Goal: Task Accomplishment & Management: Use online tool/utility

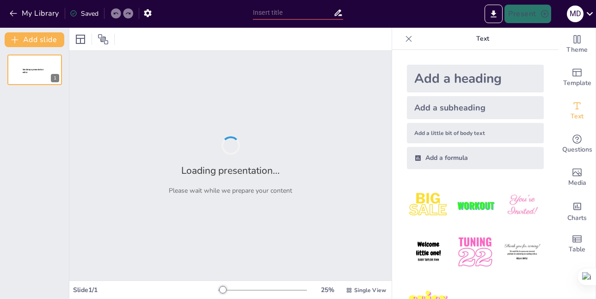
type input "Principios Didácticos"
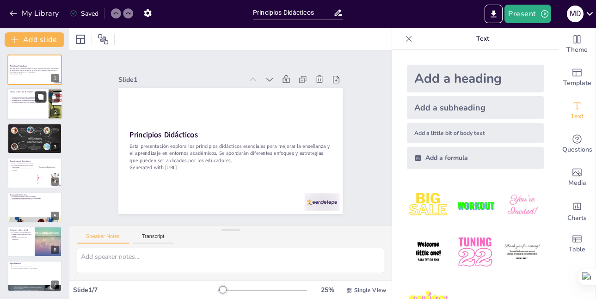
click at [39, 94] on icon at bounding box center [41, 97] width 6 height 6
type textarea "Los principios didácticos son la base sobre la cual se construye la práctica ed…"
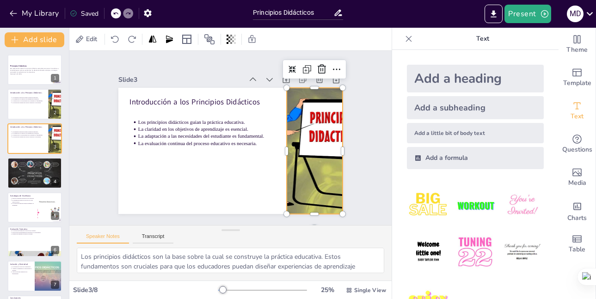
click at [306, 128] on div at bounding box center [306, 176] width 199 height 172
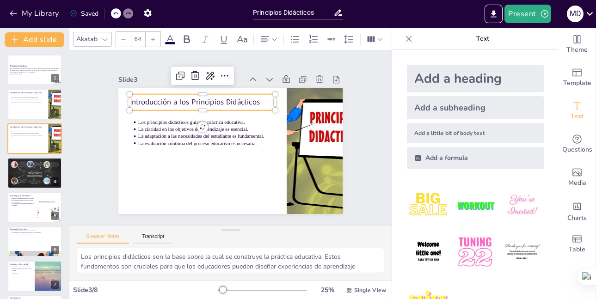
click at [250, 98] on p "Introducción a los Principios Didácticos" at bounding box center [219, 93] width 137 height 69
click at [258, 98] on p "Introducción a los Principios Didácticos" at bounding box center [210, 99] width 145 height 41
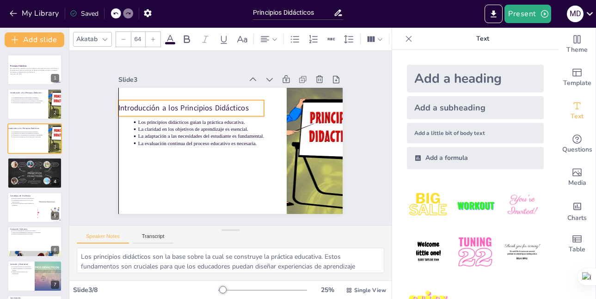
drag, startPoint x: 256, startPoint y: 98, endPoint x: 248, endPoint y: 102, distance: 8.9
click at [248, 102] on p "Introducción a los Principios Didácticos" at bounding box center [251, 93] width 41 height 145
click at [207, 99] on p "Introducción a los Principios Didácticos" at bounding box center [241, 89] width 69 height 137
click at [178, 104] on p "Introducción a los Principios Didácticos" at bounding box center [198, 100] width 145 height 41
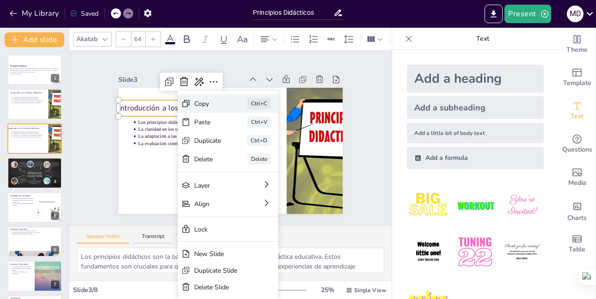
click at [244, 157] on icon at bounding box center [248, 161] width 9 height 9
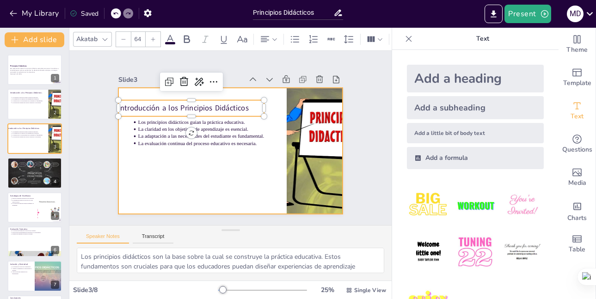
click at [259, 155] on div at bounding box center [226, 149] width 252 height 189
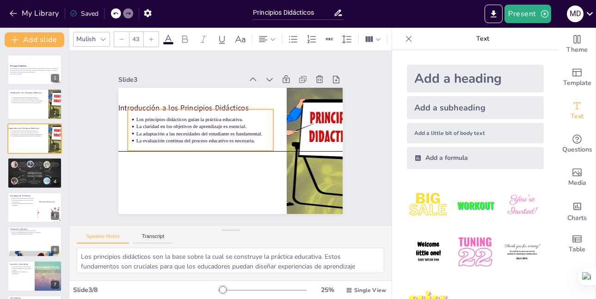
click at [250, 139] on p "La evaluación continua del proceso educativo es necesaria." at bounding box center [205, 135] width 136 height 36
click at [250, 139] on p "La evaluación continua del proceso educativo es necesaria." at bounding box center [238, 113] width 62 height 128
click at [240, 124] on p "La claridad en los objetivos de aprendizaje es esencial." at bounding box center [211, 117] width 128 height 62
click at [240, 124] on p "La claridad en los objetivos de aprendizaje es esencial." at bounding box center [208, 122] width 136 height 36
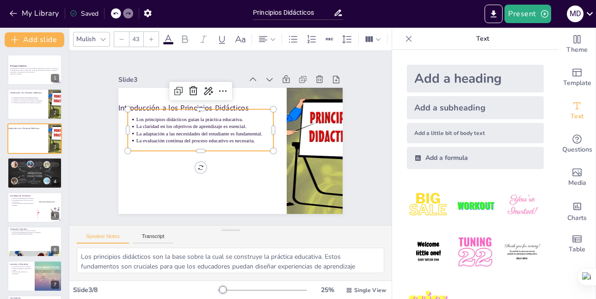
click at [238, 127] on p "La adaptación a las necesidades del estudiante es fundamental." at bounding box center [207, 125] width 133 height 49
click at [238, 127] on p "La adaptación a las necesidades del estudiante es fundamental." at bounding box center [206, 129] width 136 height 36
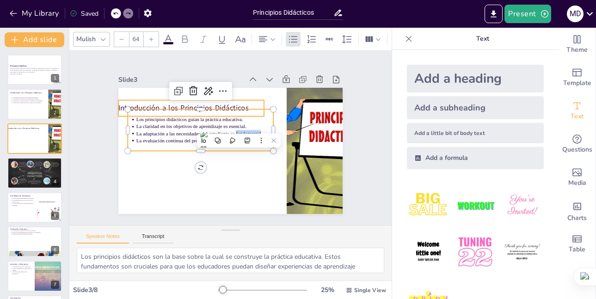
click at [210, 98] on div "Introducción a los Principios Didácticos" at bounding box center [236, 89] width 87 height 134
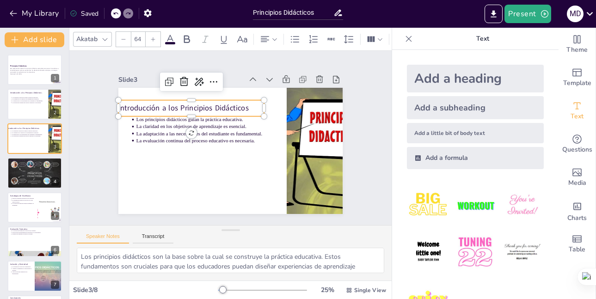
click at [207, 105] on p "Introducción a los Principios Didácticos" at bounding box center [202, 97] width 142 height 55
click at [208, 106] on div "Introducción a los Principios Didácticos Los principios didácticos guían la prá…" at bounding box center [268, 104] width 150 height 167
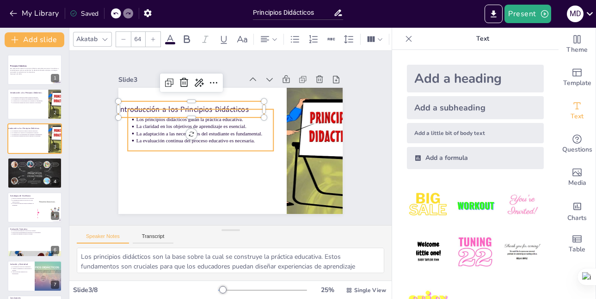
click at [208, 106] on div "Los principios didácticos guían la práctica educativa. La claridad en los objet…" at bounding box center [206, 118] width 150 height 97
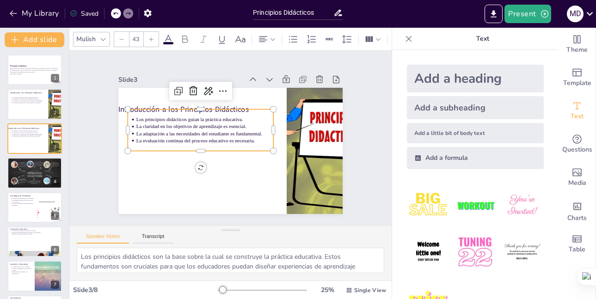
click at [237, 106] on div at bounding box center [255, 102] width 37 height 144
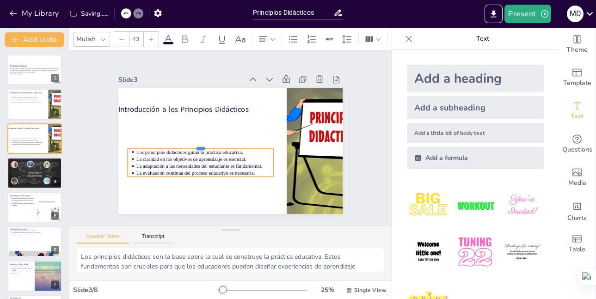
drag, startPoint x: 209, startPoint y: 104, endPoint x: 237, endPoint y: 150, distance: 54.5
click at [237, 150] on div "Introducción a los Principios Didácticos Los principios didácticos guían la prá…" at bounding box center [223, 148] width 256 height 234
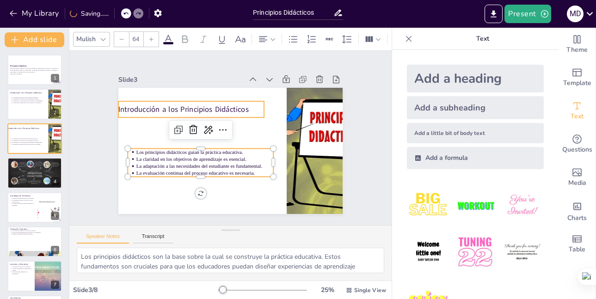
click at [216, 111] on div "Introducción a los Principios Didácticos" at bounding box center [226, 89] width 110 height 119
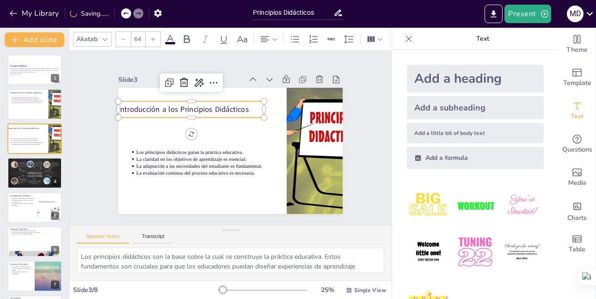
click at [215, 104] on p "Introducción a los Principios Didácticos" at bounding box center [191, 109] width 146 height 11
click at [215, 104] on p "Introducción a los Principios Didácticos" at bounding box center [221, 90] width 116 height 105
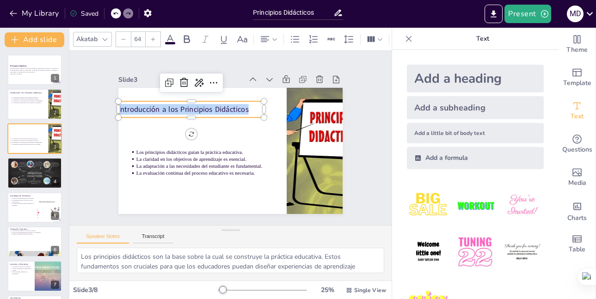
click at [215, 104] on p "Introducción a los Principios Didácticos" at bounding box center [225, 90] width 105 height 116
click at [230, 76] on icon at bounding box center [237, 80] width 15 height 15
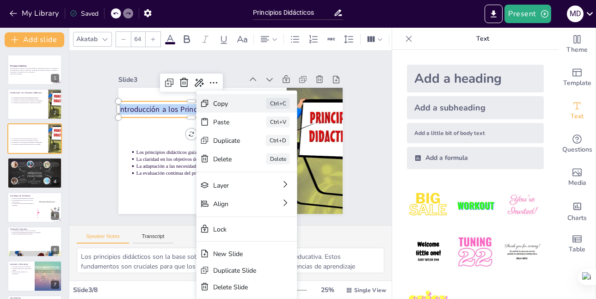
click at [255, 182] on div "Copy" at bounding box center [268, 194] width 26 height 25
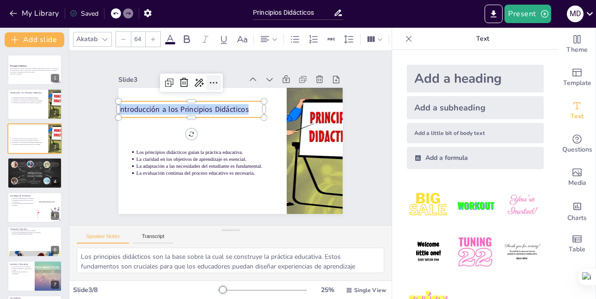
click at [224, 76] on icon at bounding box center [231, 80] width 14 height 14
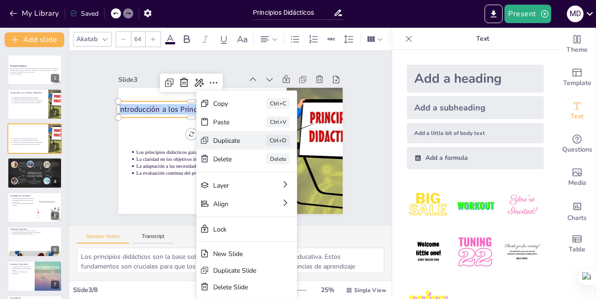
click at [269, 196] on div "Duplicate" at bounding box center [283, 203] width 28 height 14
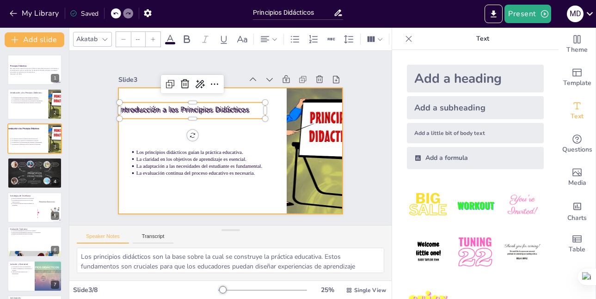
type input "64"
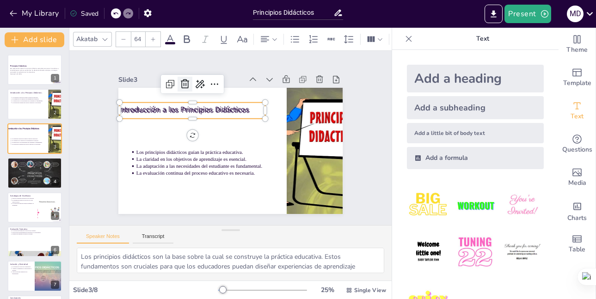
click at [225, 75] on icon at bounding box center [233, 68] width 16 height 16
click at [186, 109] on p "Introducción a los Principios Didácticos" at bounding box center [202, 98] width 142 height 55
click at [186, 103] on p "Introducción a los Principios Didácticos" at bounding box center [215, 92] width 124 height 94
click at [186, 103] on p "Introducción a los Principios Didácticos" at bounding box center [205, 95] width 137 height 69
click at [186, 103] on p "Introducción a los Principios Didácticos" at bounding box center [202, 98] width 142 height 55
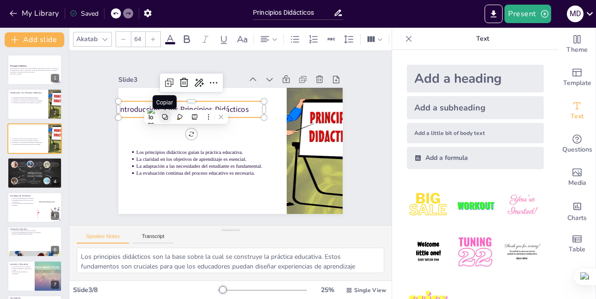
click at [162, 116] on icon at bounding box center [165, 117] width 6 height 6
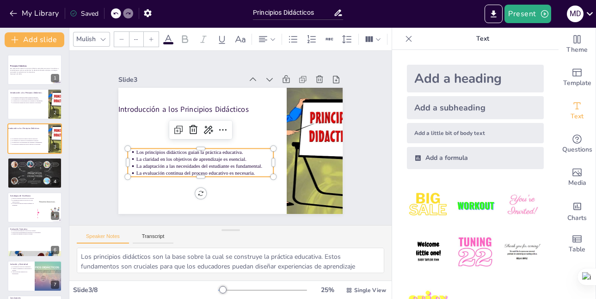
type input "43"
click at [222, 161] on p "La adaptación a las necesidades del estudiante es fundamental." at bounding box center [192, 141] width 107 height 97
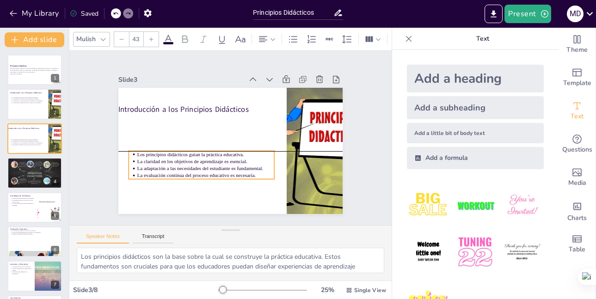
click at [223, 161] on ul "Los principios didácticos guían la práctica educativa. La claridad en los objet…" at bounding box center [199, 161] width 148 height 43
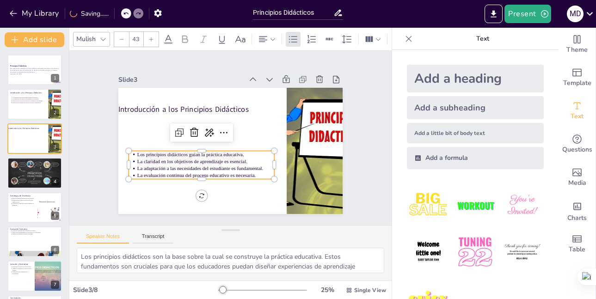
click at [246, 167] on p "La adaptación a las necesidades del estudiante es fundamental." at bounding box center [236, 176] width 97 height 107
click at [246, 167] on p "La adaptación a las necesidades del estudiante es fundamental." at bounding box center [195, 156] width 128 height 62
click at [246, 167] on p "La adaptación a las necesidades del estudiante es fundamental." at bounding box center [200, 163] width 136 height 36
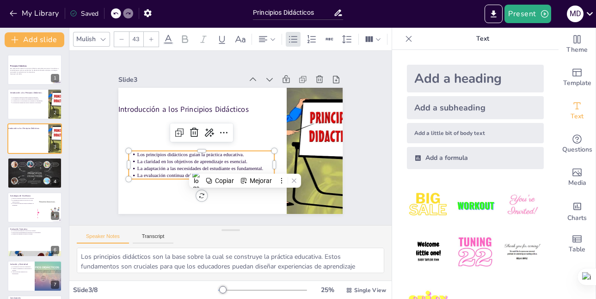
click at [249, 153] on p "La evaluación continua del proceso educativo es necesaria." at bounding box center [214, 95] width 86 height 115
click at [251, 170] on p "La evaluación continua del proceso educativo es necesaria." at bounding box center [199, 170] width 136 height 36
click at [250, 172] on p "La evaluación continua del proceso educativo es necesaria." at bounding box center [199, 170] width 136 height 36
click at [250, 172] on p "La evaluación continua del proceso educativo es necesaria." at bounding box center [228, 182] width 122 height 75
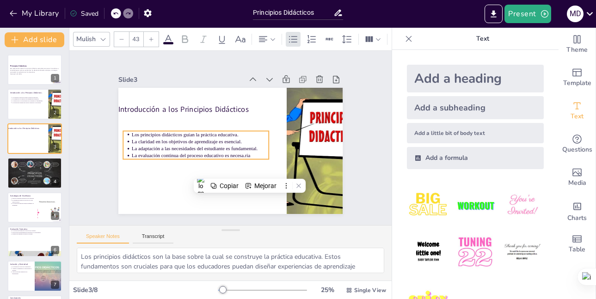
click at [244, 152] on p "La evaluación continua del proceso educativo es necesa.ria" at bounding box center [196, 127] width 97 height 107
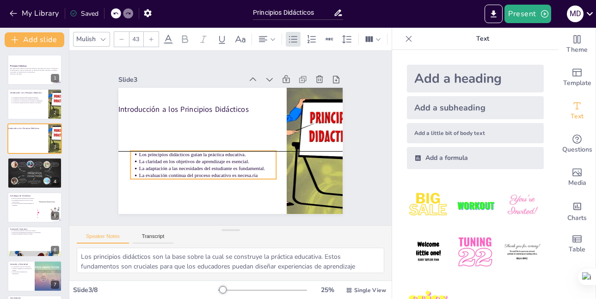
drag, startPoint x: 190, startPoint y: 154, endPoint x: 198, endPoint y: 174, distance: 21.2
click at [198, 174] on p "La evaluación continua del proceso educativo es necesa.ria" at bounding box center [203, 172] width 137 height 21
click at [250, 172] on p "La evaluación continua del proceso educativo es necesa.ria" at bounding box center [194, 163] width 128 height 62
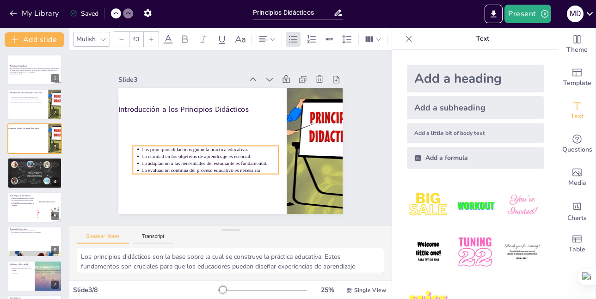
drag, startPoint x: 250, startPoint y: 172, endPoint x: 252, endPoint y: 167, distance: 5.6
click at [250, 165] on p "La evaluación continua del proceso educativo es necesa.ria" at bounding box center [212, 104] width 75 height 122
click at [252, 166] on p "La evaluación continua del proceso educativo es necesa.ria" at bounding box center [200, 162] width 133 height 49
click at [252, 166] on p "La evaluación continua del proceso educativo es necesa.ria" at bounding box center [194, 152] width 115 height 86
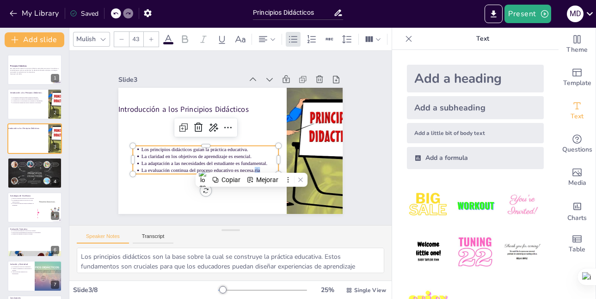
click at [252, 166] on p "La evaluación continua del proceso educativo es necesa.ria" at bounding box center [196, 155] width 122 height 75
click at [207, 166] on p "La evaluación continua del proceso educativo es necesa.ria" at bounding box center [195, 120] width 21 height 137
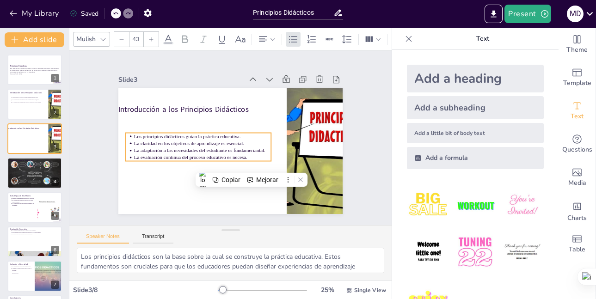
click at [219, 152] on p "La evaluación continua del proceso educativo es necesa." at bounding box center [207, 111] width 21 height 137
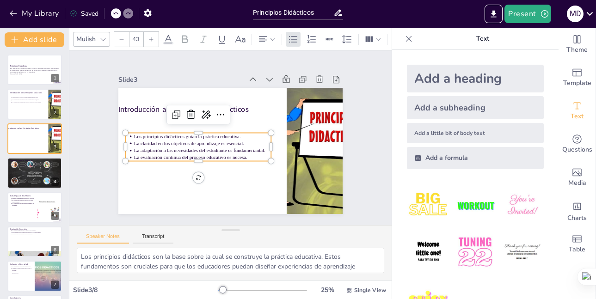
click at [245, 152] on p "La evaluación continua del proceso educativo es necesa." at bounding box center [197, 147] width 133 height 49
click at [241, 152] on p "La evaluación continua del proceso educativo es necesa." at bounding box center [198, 126] width 86 height 115
click at [245, 152] on p "La evaluación continua del proceso educativo es necesa." at bounding box center [197, 147] width 133 height 49
click at [245, 151] on p "La adaptación a las necesidades del estudiante es fundameriantal." at bounding box center [218, 165] width 107 height 97
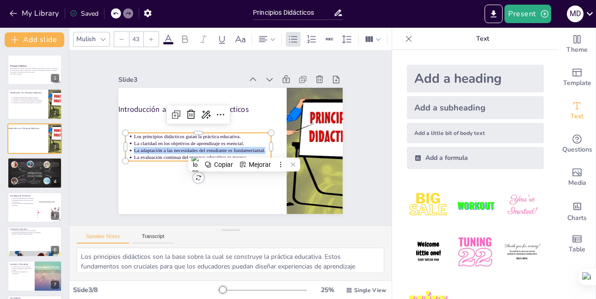
click at [230, 151] on p "La adaptación a las necesidades del estudiante es fundameriantal." at bounding box center [213, 113] width 36 height 136
click at [244, 151] on p "La adaptación a las necesidades del estudiante es fundameriantal." at bounding box center [200, 138] width 128 height 62
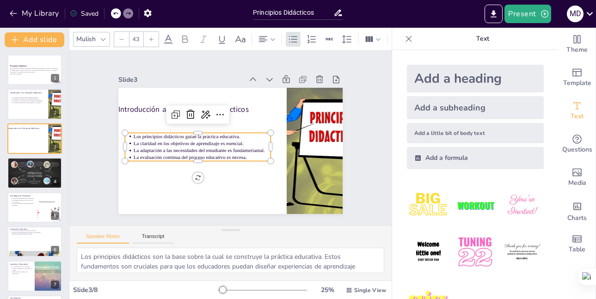
click at [237, 156] on p "La evaluación continua del proceso educativo es necesa." at bounding box center [196, 144] width 128 height 62
click at [237, 156] on p "La evaluación continua del proceso educativo es necesa." at bounding box center [197, 147] width 133 height 49
click at [238, 156] on p "La evaluación continua del proceso educativo es necesa." at bounding box center [196, 133] width 107 height 97
click at [238, 156] on p "La evaluación continua del proceso educativo es necesa." at bounding box center [261, 153] width 75 height 122
click at [238, 156] on p "La evaluación continua del proceso educativo es necesa." at bounding box center [197, 147] width 133 height 49
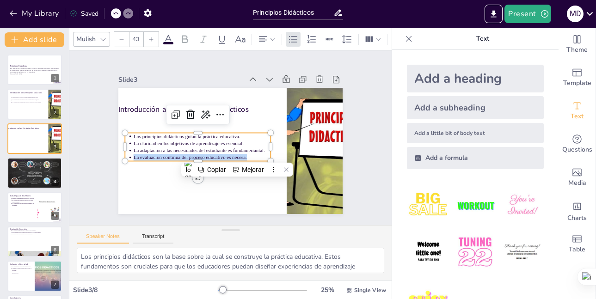
click at [238, 156] on p "La evaluación continua del proceso educativo es necesa." at bounding box center [197, 147] width 133 height 49
click at [238, 156] on p "La evaluación continua del proceso educativo es necesa." at bounding box center [196, 144] width 128 height 62
click at [238, 156] on p "La evaluación continua del proceso educativo es necesa." at bounding box center [199, 152] width 136 height 36
click at [238, 156] on p "La evaluación continua del proceso educativo es necesa." at bounding box center [195, 137] width 115 height 86
click at [238, 156] on p "La evaluación continua del proceso educativo es necesa." at bounding box center [196, 144] width 128 height 62
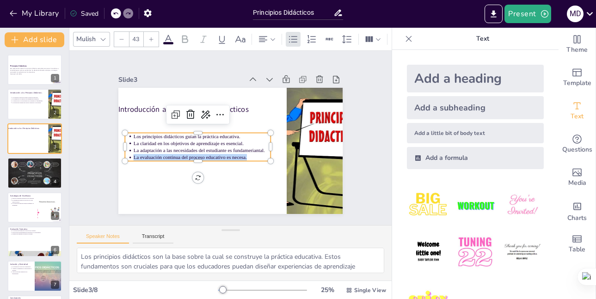
click at [238, 156] on p "La evaluación continua del proceso educativo es necesa." at bounding box center [199, 152] width 136 height 36
click at [238, 156] on p "La evaluación continua del proceso educativo es necesa." at bounding box center [196, 144] width 128 height 62
click at [238, 156] on p "La evaluación continua del proceso educativo es necesa." at bounding box center [195, 137] width 115 height 86
click at [151, 136] on p "Los principios didácticos guían la práctica educativa." at bounding box center [208, 120] width 115 height 86
click at [218, 136] on p "Los principios didácticos guían la práctica educativa." at bounding box center [228, 109] width 21 height 137
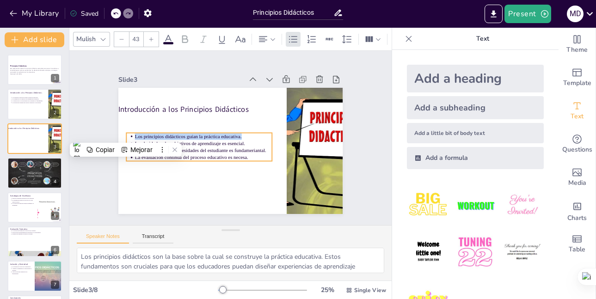
click at [209, 137] on p "Los principios didácticos guían la práctica educativa." at bounding box center [240, 163] width 62 height 128
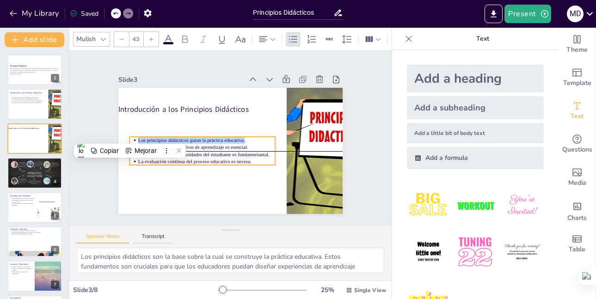
click at [171, 137] on p "Los principios didácticos guían la práctica educativa." at bounding box center [214, 119] width 86 height 115
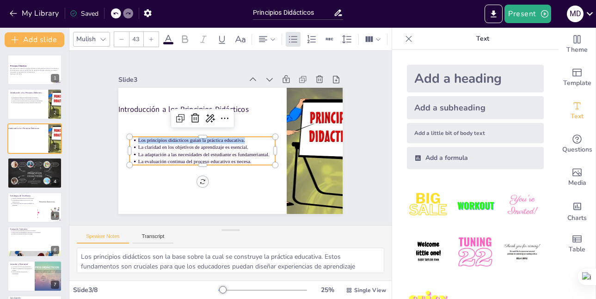
click at [139, 137] on p "Los principios didácticos guían la práctica educativa." at bounding box center [207, 136] width 136 height 36
click at [139, 140] on p "Los principios didácticos guían la práctica educativa." at bounding box center [207, 136] width 136 height 36
click at [140, 140] on p "Los principios didácticos guían la práctica educativa." at bounding box center [206, 132] width 133 height 49
click at [196, 140] on p "Los principios didácticos guían la práctica educativa." at bounding box center [220, 116] width 49 height 133
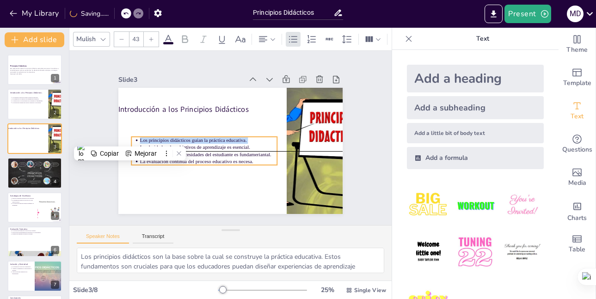
click at [200, 144] on p "La claridad en los objetivos de aprendizaje es esencial." at bounding box center [231, 114] width 62 height 128
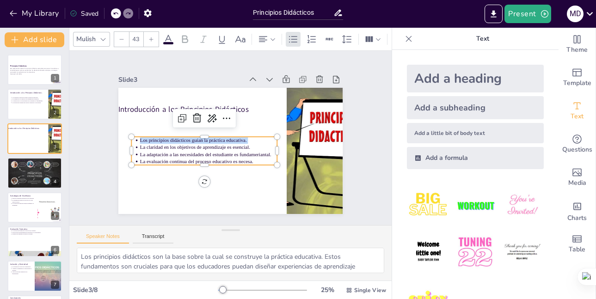
click at [128, 143] on ul "Los principios didácticos guían la práctica educativa. La claridad en los objet…" at bounding box center [202, 145] width 148 height 58
click at [177, 139] on ul "Los principios didácticos guían la práctica educativa. La claridad en los objet…" at bounding box center [249, 115] width 145 height 85
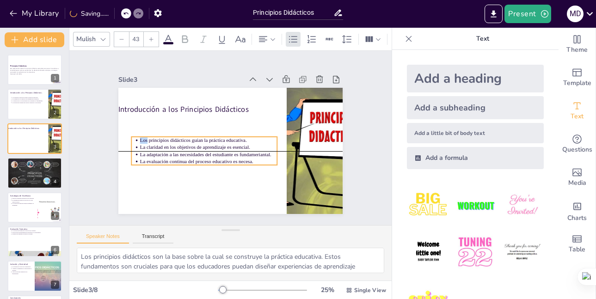
click at [140, 139] on p "Los principios didácticos guían la práctica educativa." at bounding box center [208, 138] width 137 height 21
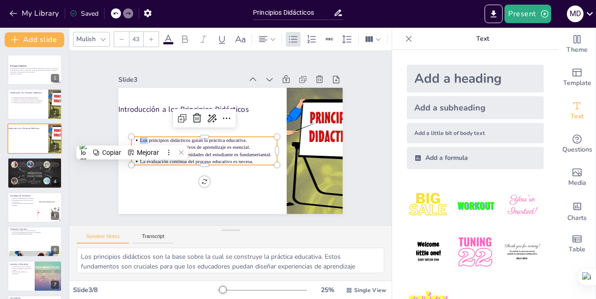
click at [172, 139] on p "Los principios didácticos guían la práctica educativa." at bounding box center [215, 121] width 86 height 115
click at [153, 139] on p "Los principios didácticos guían la práctica educativa." at bounding box center [210, 127] width 115 height 86
click at [140, 139] on p "Los principios didácticos guían la práctica educativa." at bounding box center [208, 136] width 136 height 36
click at [105, 149] on div "Copiar" at bounding box center [111, 152] width 19 height 7
click at [131, 143] on ul "Los principios didácticos guían la práctica educativa. La claridad en los objet…" at bounding box center [201, 142] width 147 height 72
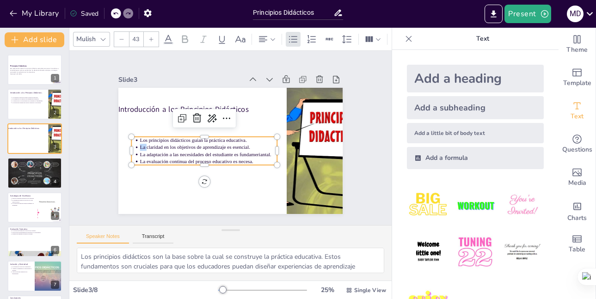
click at [131, 143] on ul "Los principios didácticos guían la práctica educativa. La claridad en los objet…" at bounding box center [201, 139] width 145 height 85
click at [183, 143] on ul "Los principios didácticos guían la práctica educativa. La claridad en los objet…" at bounding box center [212, 115] width 58 height 148
click at [134, 143] on ul "Los principios didácticos guían la práctica educativa. La claridad en los objet…" at bounding box center [201, 133] width 134 height 109
click at [199, 143] on ul "Los principios didácticos guían la práctica educativa. La claridad en los objet…" at bounding box center [220, 111] width 43 height 148
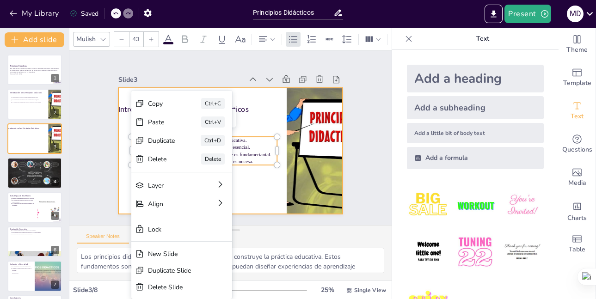
click at [113, 174] on div at bounding box center [225, 150] width 256 height 207
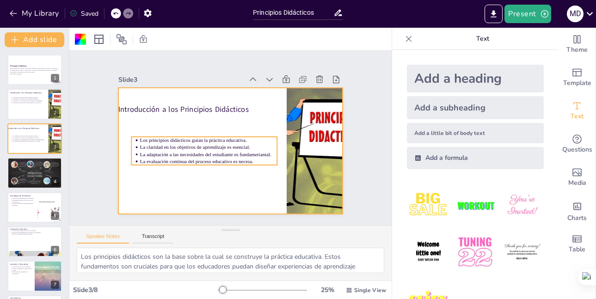
click at [140, 140] on li "Los principios didácticos guían la práctica educativa." at bounding box center [208, 136] width 136 height 36
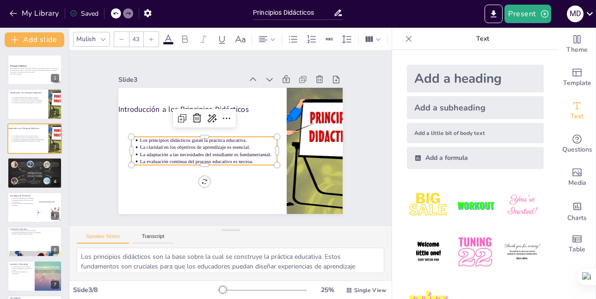
click at [132, 144] on ul "Los principios didácticos guían la práctica educativa. La claridad en los objet…" at bounding box center [201, 136] width 140 height 98
click at [132, 144] on ul "Los principios didácticos guían la práctica educativa. La claridad en los objet…" at bounding box center [201, 142] width 147 height 72
click at [139, 144] on ul "Los principios didácticos guían la práctica educativa. La claridad en los objet…" at bounding box center [202, 130] width 127 height 118
click at [132, 144] on ul "Los principios didácticos guían la práctica educativa. La claridad en los objet…" at bounding box center [201, 142] width 147 height 72
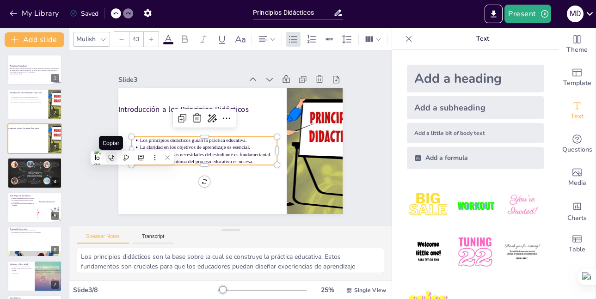
click at [110, 156] on icon at bounding box center [111, 157] width 6 height 6
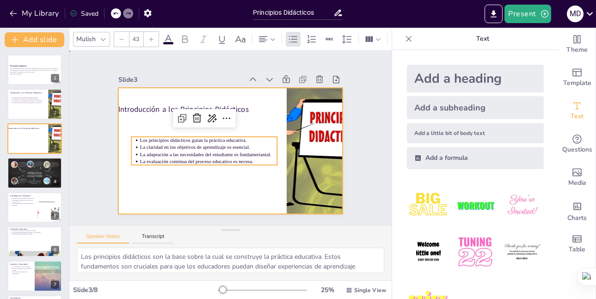
click at [258, 173] on div at bounding box center [228, 151] width 246 height 170
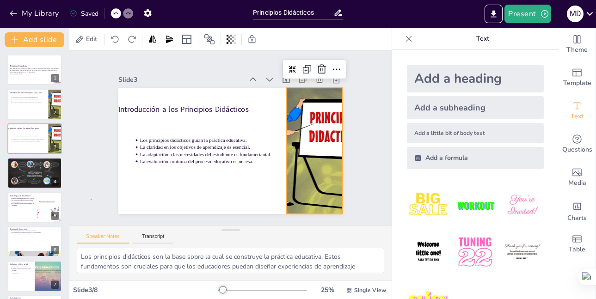
click at [91, 184] on div "Slide 1 Principios Didácticos Esta presentación explora los principios didáctic…" at bounding box center [230, 137] width 298 height 307
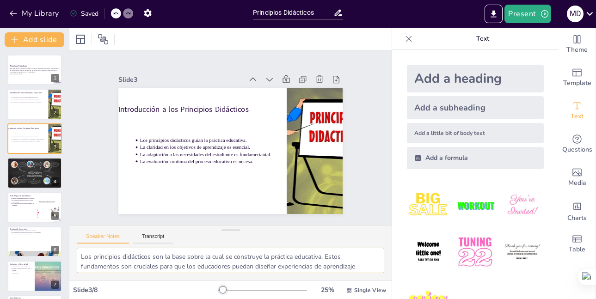
drag, startPoint x: 139, startPoint y: 264, endPoint x: 81, endPoint y: 252, distance: 59.6
click at [81, 252] on textarea "Los principios didácticos son la base sobre la cual se construye la práctica ed…" at bounding box center [230, 260] width 307 height 25
click at [104, 241] on button "Copiar" at bounding box center [112, 241] width 32 height 12
click at [40, 106] on div at bounding box center [34, 104] width 55 height 31
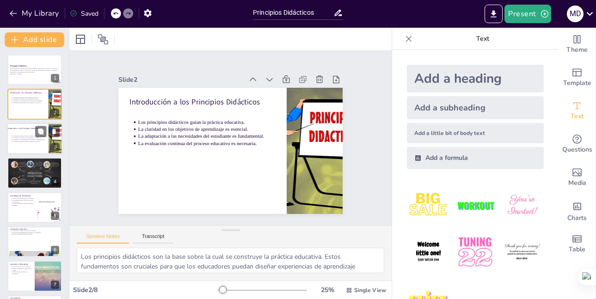
click at [47, 131] on div at bounding box center [47, 131] width 24 height 11
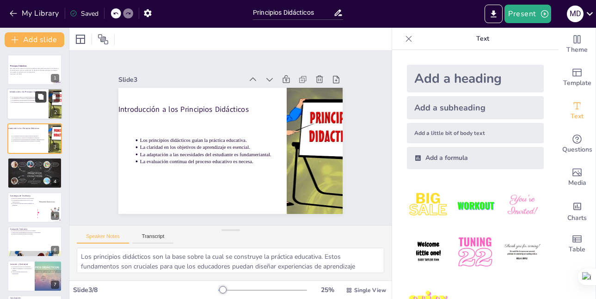
click at [37, 95] on icon at bounding box center [40, 97] width 6 height 6
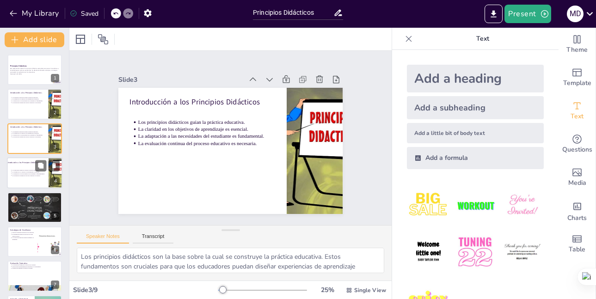
click at [22, 164] on p "Introducción a los Principios Didácticos" at bounding box center [25, 162] width 36 height 3
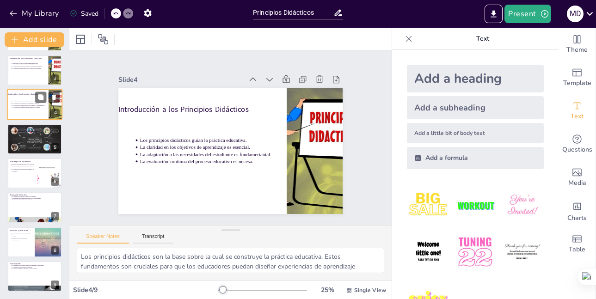
click at [27, 147] on div at bounding box center [34, 138] width 55 height 31
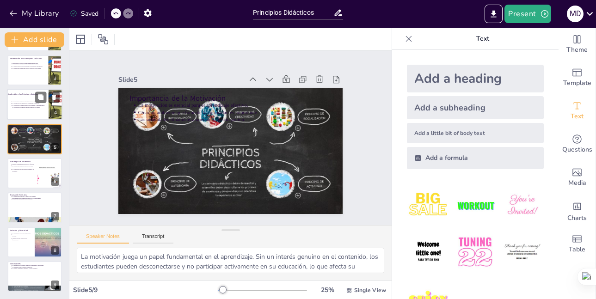
scroll to position [34, 0]
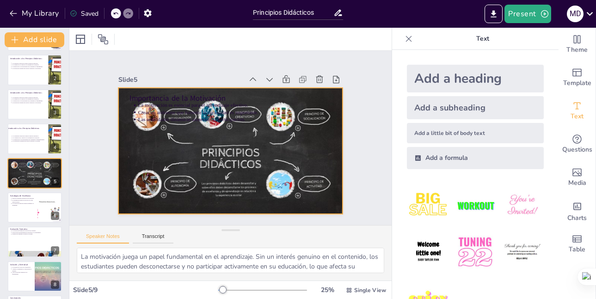
click at [166, 135] on div at bounding box center [217, 142] width 189 height 252
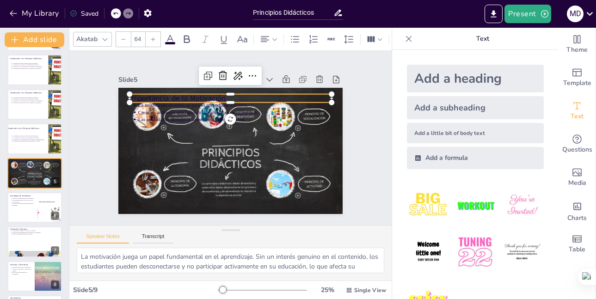
click at [178, 95] on p "Importancia de la Motivación" at bounding box center [256, 108] width 157 height 143
click at [265, 95] on p "Importancia de la Motivación" at bounding box center [270, 138] width 11 height 202
click at [243, 95] on p "Importancia de la Motivación" at bounding box center [269, 130] width 52 height 200
click at [231, 96] on p "Importancia de la Motivación" at bounding box center [239, 99] width 200 height 52
click at [231, 96] on p "Importancia de la Motivación" at bounding box center [265, 118] width 110 height 180
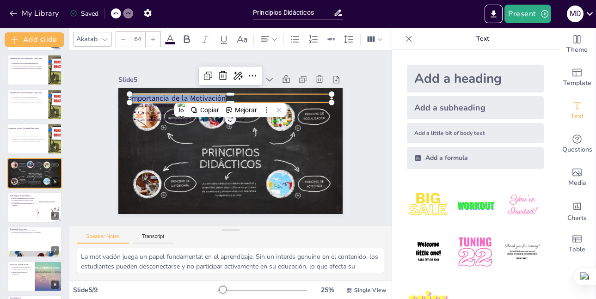
click at [231, 96] on p "Importancia de la Motivación" at bounding box center [239, 99] width 200 height 52
click at [231, 96] on p "Importancia de la Motivación" at bounding box center [262, 115] width 127 height 170
click at [155, 95] on p "Importancia de la Motivación" at bounding box center [194, 154] width 92 height 189
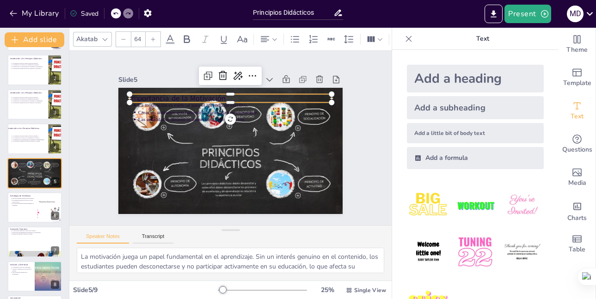
click at [155, 95] on p "Importancia de la Motivación" at bounding box center [239, 99] width 200 height 52
click at [189, 95] on p "Importancia de la Motivación" at bounding box center [260, 111] width 143 height 157
click at [155, 95] on p "Importancia de la Motivación" at bounding box center [242, 100] width 195 height 73
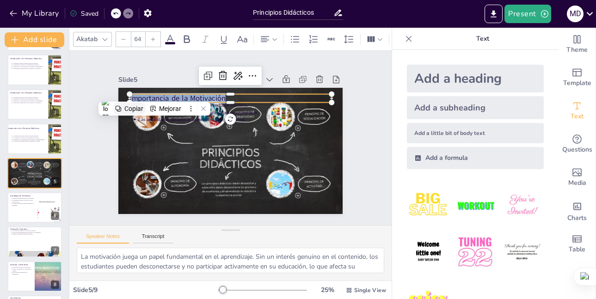
click at [118, 107] on icon at bounding box center [118, 108] width 6 height 6
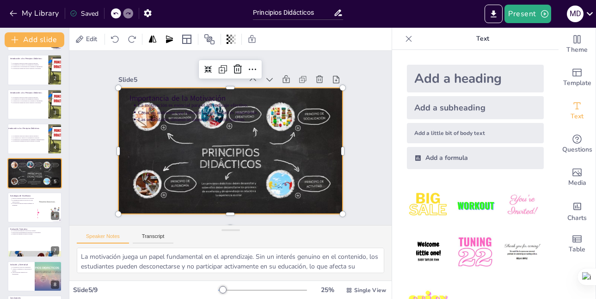
click at [232, 174] on div at bounding box center [226, 149] width 252 height 189
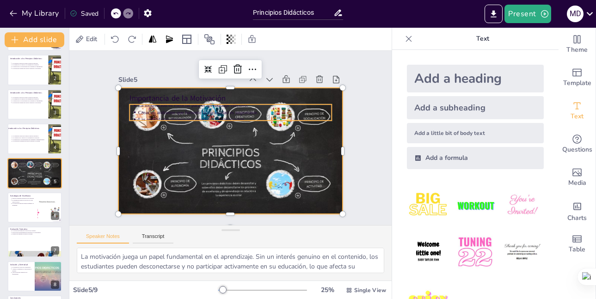
click at [232, 103] on p "La motivación es esencial para el aprendizaje efectivo." at bounding box center [250, 112] width 171 height 103
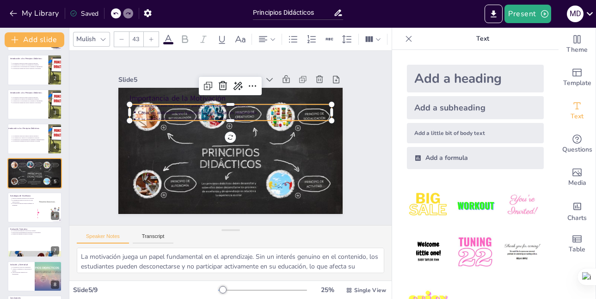
click at [235, 112] on p "Las actividades dinámicas aumentan la participación." at bounding box center [245, 125] width 160 height 119
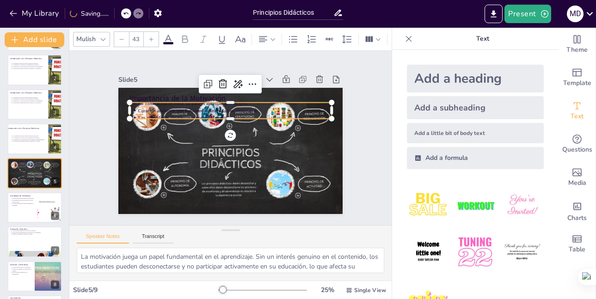
click at [254, 110] on p "Crear un ambiente que fomente la curiosidad es importante." at bounding box center [243, 113] width 186 height 67
click at [254, 110] on p "Crear un ambiente que fomente la curiosidad es importante." at bounding box center [257, 145] width 27 height 193
click at [254, 110] on p "Crear un ambiente que fomente la curiosidad es importante." at bounding box center [256, 130] width 85 height 179
click at [254, 110] on p "Crear un ambiente que fomente la curiosidad es importante." at bounding box center [240, 112] width 190 height 47
click at [252, 112] on p "Las actividades dinámicas aumentan la participación." at bounding box center [247, 125] width 148 height 134
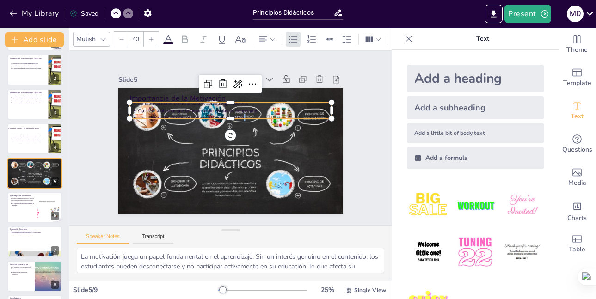
click at [252, 112] on p "Las actividades dinámicas aumentan la participación." at bounding box center [248, 148] width 67 height 186
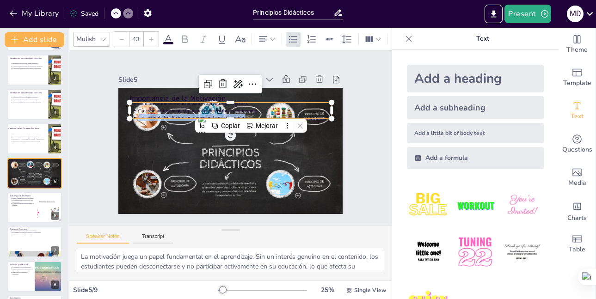
click at [252, 112] on p "Las actividades dinámicas aumentan la participación." at bounding box center [214, 151] width 160 height 119
click at [252, 112] on p "Las actividades dinámicas aumentan la participación." at bounding box center [250, 131] width 103 height 171
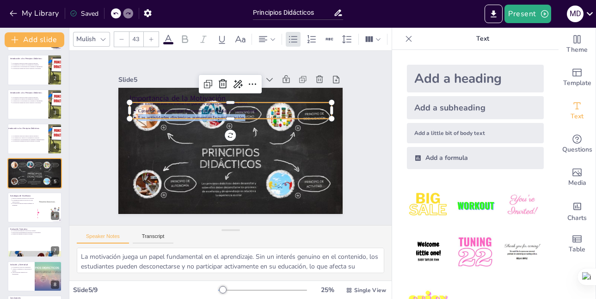
click at [251, 116] on p "Las actividades dinámicas aumentan la participación." at bounding box center [234, 158] width 179 height 85
click at [251, 111] on p "Las actividades dinámicas aumentan la participación." at bounding box center [250, 131] width 103 height 171
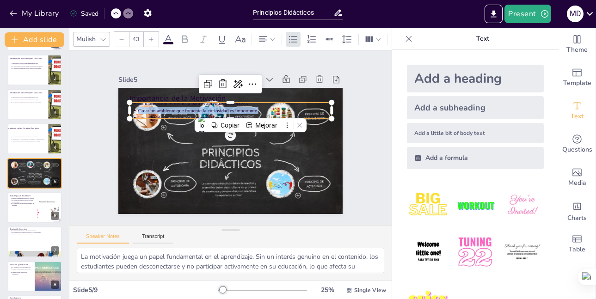
click at [249, 110] on p "Crear un ambiente que fomente la curiosidad es importante." at bounding box center [243, 113] width 186 height 67
click at [247, 109] on p "Crear un ambiente que fomente la curiosidad es importante." at bounding box center [243, 113] width 186 height 67
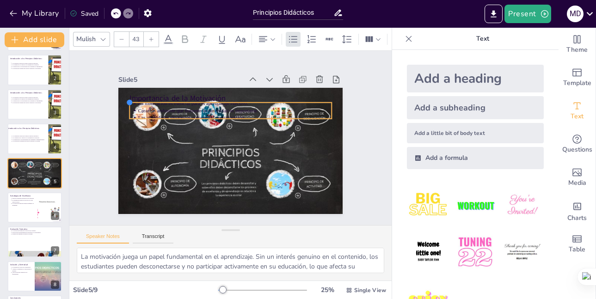
click at [148, 69] on div at bounding box center [153, 65] width 10 height 10
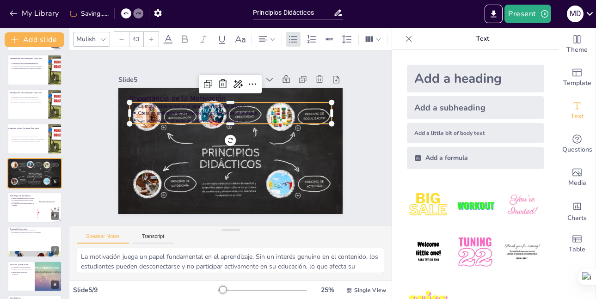
click at [130, 103] on ul "La motivación es esencial para el aprendizaje efectivo. Crear un ambiente que f…" at bounding box center [225, 113] width 202 height 63
click at [209, 103] on p "La motivación es esencial para el aprendizaje efectivo." at bounding box center [260, 125] width 103 height 171
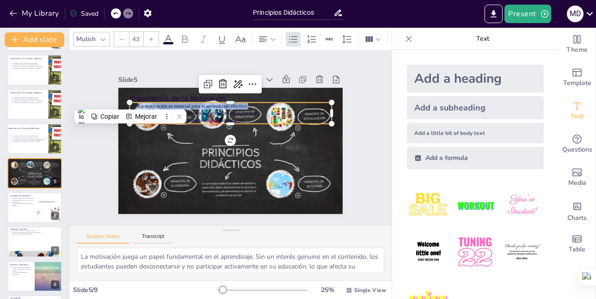
click at [151, 103] on p "La motivación es esencial para el aprendizaje efectivo." at bounding box center [244, 109] width 186 height 67
click at [158, 103] on p "La motivación es esencial para el aprendizaje efectivo." at bounding box center [247, 110] width 179 height 85
click at [151, 103] on p "La motivación es esencial para el aprendizaje efectivo." at bounding box center [244, 109] width 186 height 67
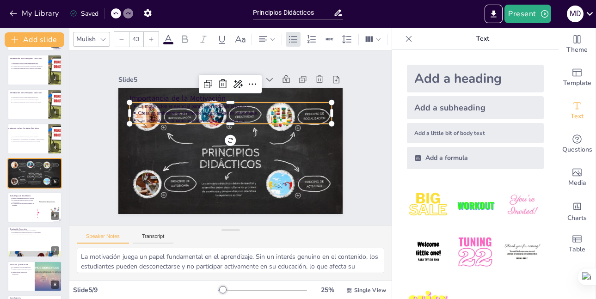
click at [213, 105] on ul "La motivación es esencial para el aprendizaje efectivo. Crear un ambiente que f…" at bounding box center [254, 130] width 82 height 199
click at [234, 106] on ul "La motivación es esencial para el aprendizaje efectivo. Crear un ambiente que f…" at bounding box center [255, 140] width 42 height 203
click at [144, 106] on ul "La motivación es esencial para el aprendizaje efectivo. Crear un ambiente que f…" at bounding box center [240, 115] width 193 height 101
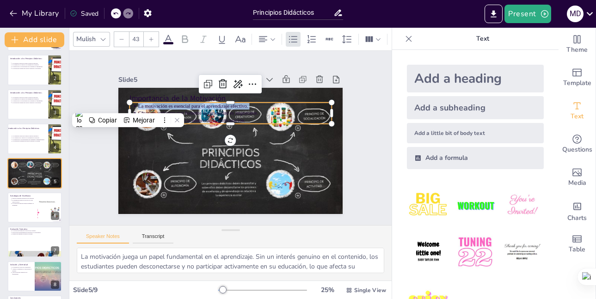
click at [139, 106] on ul "La motivación es esencial para el aprendizaje efectivo. Crear un ambiente que f…" at bounding box center [238, 114] width 199 height 82
click at [150, 106] on ul "La motivación es esencial para el aprendizaje efectivo. Crear un ambiente que f…" at bounding box center [242, 116] width 185 height 119
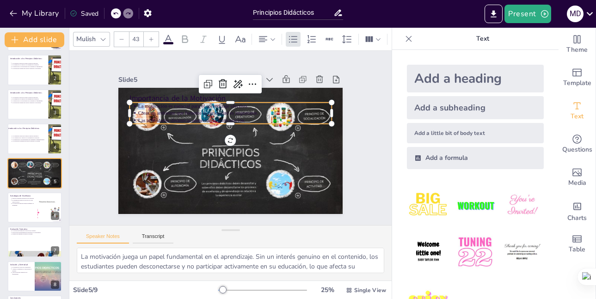
click at [149, 106] on ul "La motivación es esencial para el aprendizaje efectivo. Crear un ambiente que f…" at bounding box center [208, 125] width 119 height 185
click at [213, 106] on ul "La motivación es esencial para el aprendizaje efectivo. Crear un ambiente que f…" at bounding box center [254, 130] width 82 height 199
click at [109, 119] on div "Copiar" at bounding box center [107, 119] width 19 height 7
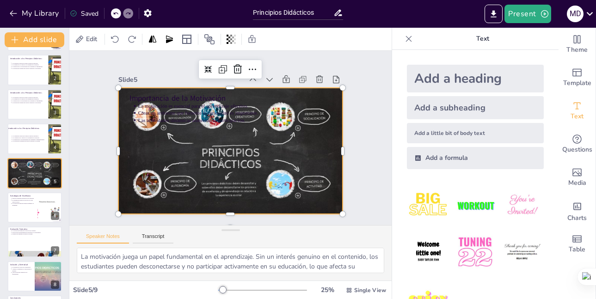
click at [205, 164] on div at bounding box center [228, 151] width 246 height 170
click at [204, 164] on div at bounding box center [221, 129] width 244 height 251
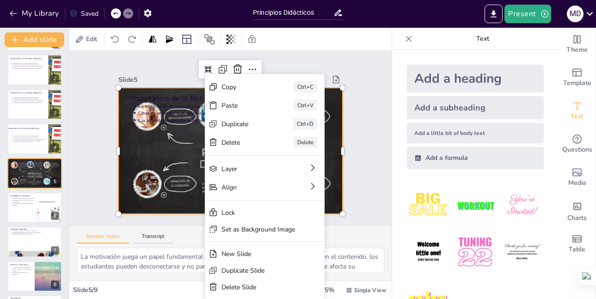
click at [364, 83] on div "Slide 1 Principios Didácticos Esta presentación explora los principios didáctic…" at bounding box center [230, 137] width 360 height 265
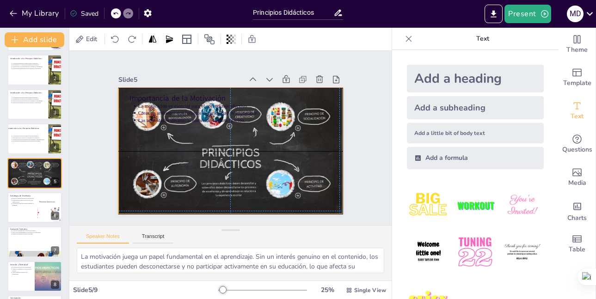
click at [271, 159] on div at bounding box center [218, 143] width 207 height 256
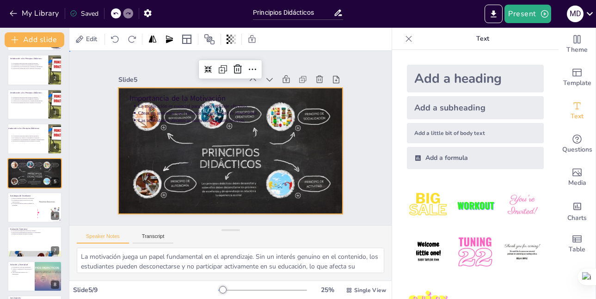
click at [282, 57] on div "Slide 1 Principios Didácticos Esta presentación explora los principios didáctic…" at bounding box center [230, 138] width 363 height 330
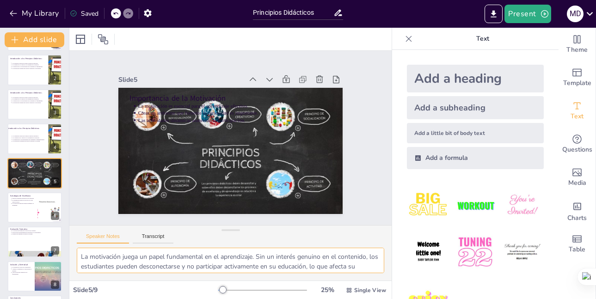
click at [359, 262] on textarea "La motivación juega un papel fundamental en el aprendizaje. Sin un interés genu…" at bounding box center [230, 260] width 307 height 25
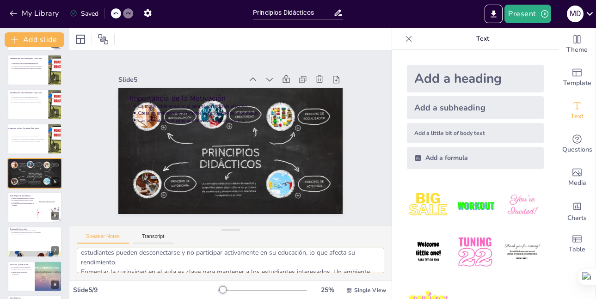
scroll to position [0, 0]
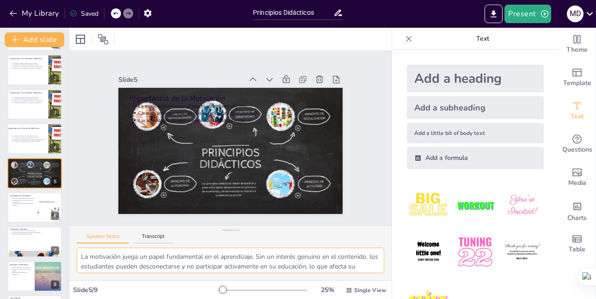
drag, startPoint x: 259, startPoint y: 263, endPoint x: 76, endPoint y: 253, distance: 183.3
click at [76, 253] on div "La motivación juega un papel fundamental en el aprendizaje. Sin un interés genu…" at bounding box center [230, 264] width 322 height 33
click at [95, 239] on icon at bounding box center [96, 241] width 6 height 6
click at [49, 206] on button at bounding box center [54, 200] width 11 height 11
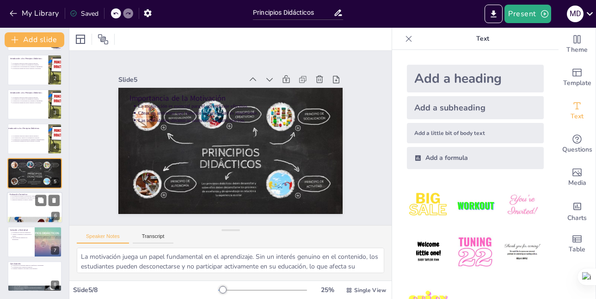
click at [22, 203] on div at bounding box center [34, 207] width 55 height 31
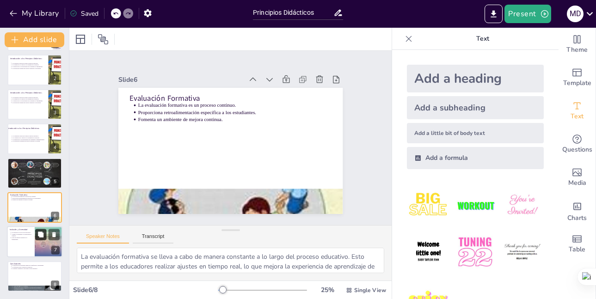
click at [37, 239] on button at bounding box center [40, 234] width 11 height 11
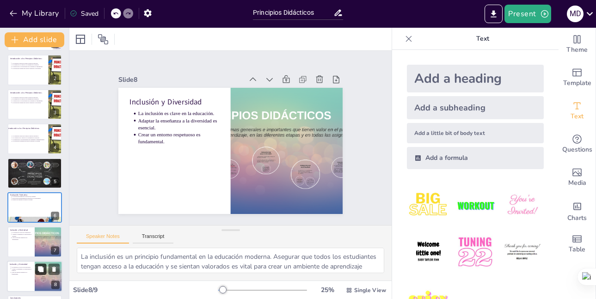
scroll to position [68, 0]
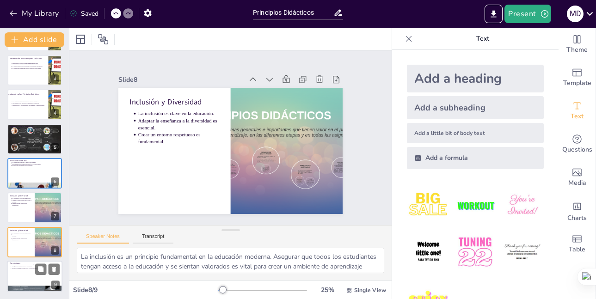
click at [23, 270] on div at bounding box center [34, 276] width 55 height 31
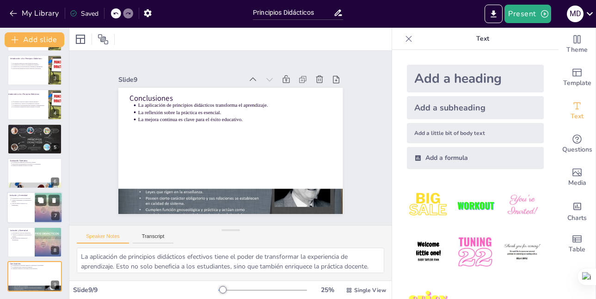
click at [32, 197] on div at bounding box center [34, 207] width 55 height 31
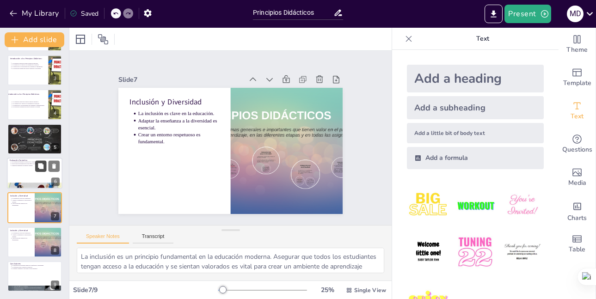
click at [40, 171] on button at bounding box center [40, 165] width 11 height 11
type textarea "La evaluación formativa se lleva a cabo de manera constante a lo largo del proc…"
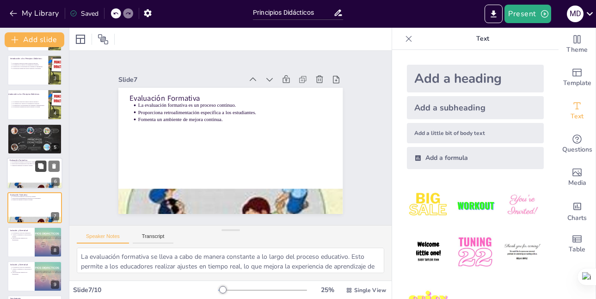
scroll to position [103, 0]
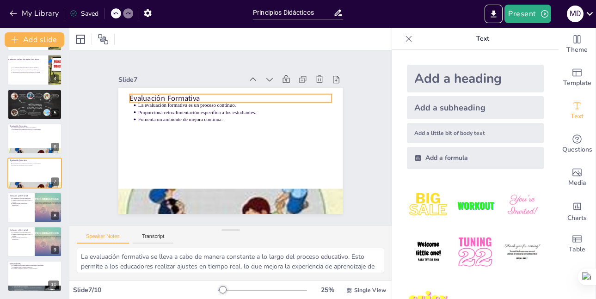
click at [210, 96] on p "Evaluación Formativa" at bounding box center [265, 158] width 110 height 180
click at [196, 97] on p "Evaluación Formativa" at bounding box center [242, 100] width 195 height 72
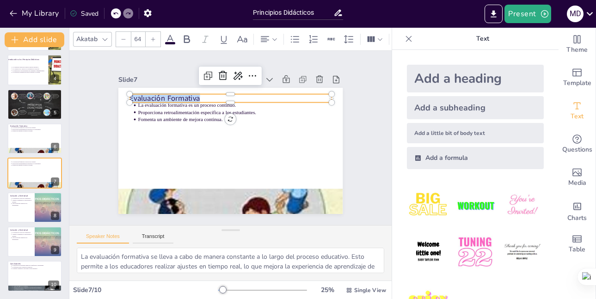
click at [196, 96] on p "Evaluación Formativa" at bounding box center [239, 99] width 200 height 52
click at [196, 96] on p "Evaluación Formativa" at bounding box center [242, 100] width 195 height 72
click at [159, 111] on icon at bounding box center [160, 110] width 6 height 6
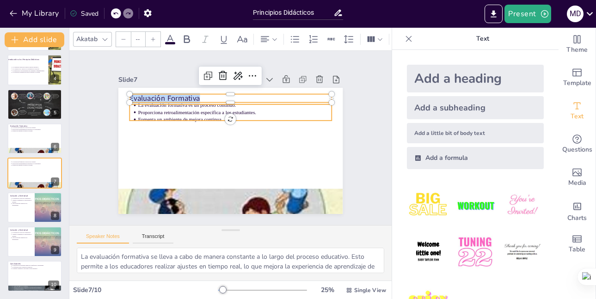
click at [156, 108] on p "Proporciona retroalimentación específica a los estudiantes." at bounding box center [237, 112] width 193 height 27
type input "43"
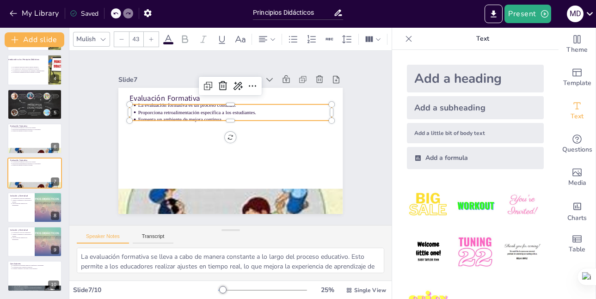
click at [157, 110] on p "Proporciona retroalimentación específica a los estudiantes." at bounding box center [242, 115] width 186 height 67
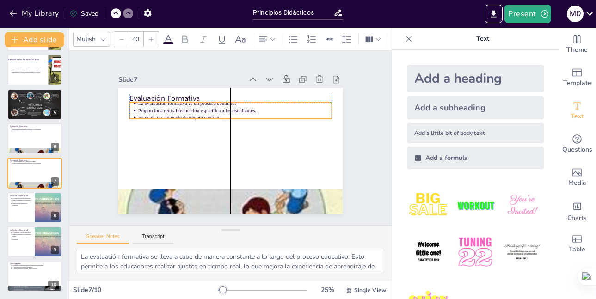
click at [159, 110] on ul "La evaluación formativa es un proceso continuo. Proporciona retroalimentación e…" at bounding box center [247, 116] width 176 height 136
click at [158, 113] on p "Fomenta un ambiente de mejora continua." at bounding box center [239, 118] width 190 height 47
click at [158, 113] on p "Fomenta un ambiente de mejora continua." at bounding box center [236, 117] width 193 height 27
click at [158, 113] on p "Fomenta un ambiente de mejora continua." at bounding box center [241, 120] width 186 height 67
click at [153, 100] on div at bounding box center [247, 102] width 188 height 89
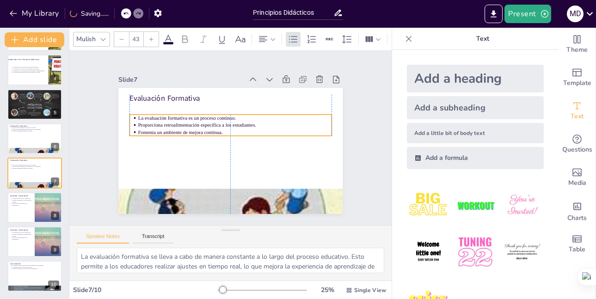
drag, startPoint x: 135, startPoint y: 117, endPoint x: 132, endPoint y: 124, distance: 8.3
click at [232, 120] on ul "La evaluación formativa es un proceso continuo. Proporciona retroalimentación e…" at bounding box center [242, 138] width 21 height 202
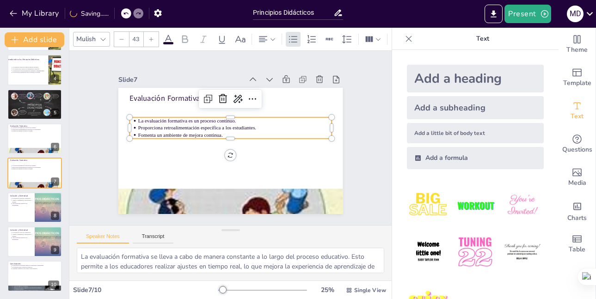
click at [139, 124] on p "Proporciona retroalimentación específica a los estudiantes." at bounding box center [235, 128] width 193 height 27
click at [141, 124] on p "Proporciona retroalimentación específica a los estudiantes." at bounding box center [236, 128] width 190 height 47
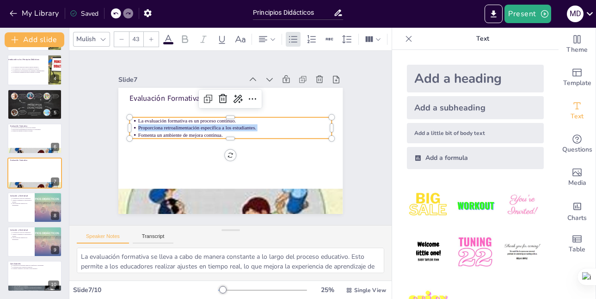
click at [141, 124] on p "Proporciona retroalimentación específica a los estudiantes." at bounding box center [236, 128] width 190 height 47
click at [145, 124] on p "Proporciona retroalimentación específica a los estudiantes." at bounding box center [238, 130] width 186 height 67
click at [138, 124] on p "Proporciona retroalimentación específica a los estudiantes." at bounding box center [234, 127] width 193 height 7
click at [189, 124] on p "Proporciona retroalimentación específica a los estudiantes." at bounding box center [222, 131] width 67 height 186
click at [141, 124] on p "Proporciona retroalimentación específica a los estudiantes." at bounding box center [236, 128] width 190 height 47
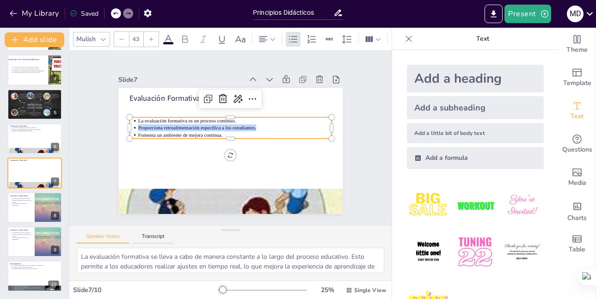
click at [145, 124] on p "Proporciona retroalimentación específica a los estudiantes." at bounding box center [238, 130] width 186 height 67
click at [173, 124] on p "Proporciona retroalimentación específica a los estudiantes." at bounding box center [240, 134] width 134 height 148
click at [132, 118] on ul "La evaluación formativa es un proceso continuo. Proporciona retroalimentación e…" at bounding box center [233, 128] width 202 height 62
click at [189, 118] on ul "La evaluación formativa es un proceso continuo. Proporciona retroalimentación e…" at bounding box center [239, 133] width 101 height 193
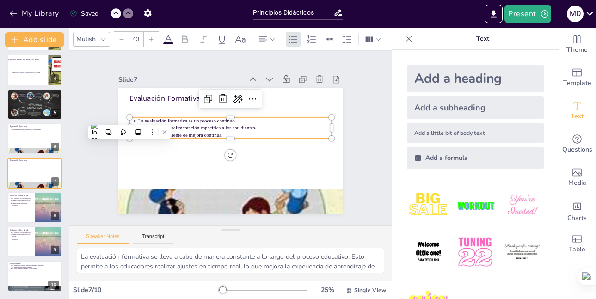
click at [130, 118] on ul "La evaluación formativa es un proceso continuo. Proporciona retroalimentación e…" at bounding box center [231, 128] width 203 height 42
click at [109, 134] on icon at bounding box center [108, 132] width 6 height 6
click at [22, 136] on div at bounding box center [34, 138] width 55 height 31
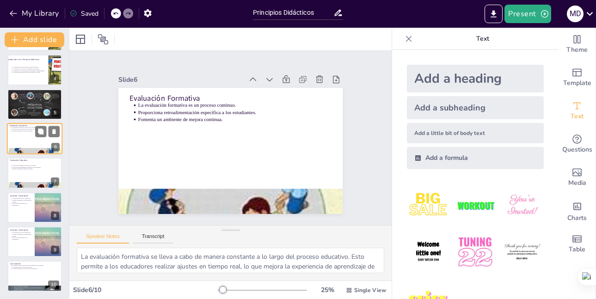
scroll to position [69, 0]
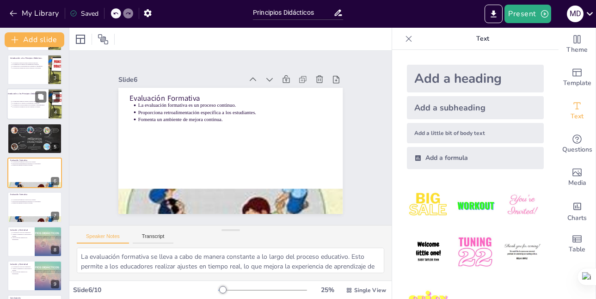
click at [34, 95] on p "Introducción a los Principios Didácticos" at bounding box center [25, 93] width 36 height 3
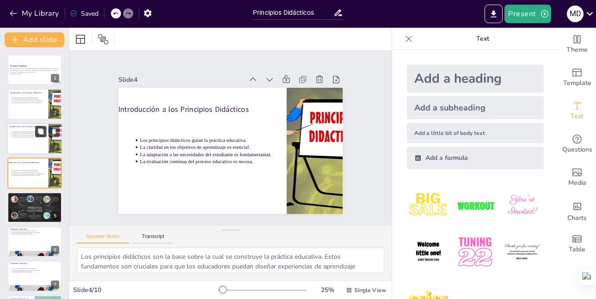
click at [35, 135] on button at bounding box center [40, 131] width 11 height 11
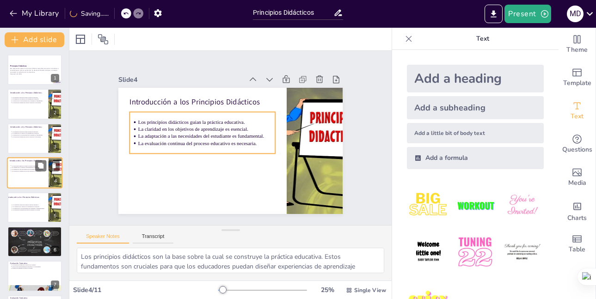
click at [26, 168] on p "La claridad en los objetivos de aprendizaje es esencial." at bounding box center [29, 168] width 34 height 2
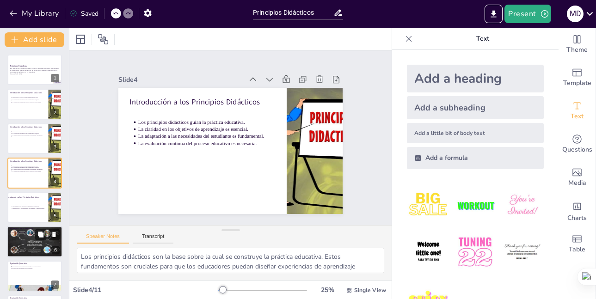
click at [21, 210] on p "La evaluación continua del proceso educativo es necesa." at bounding box center [28, 210] width 33 height 2
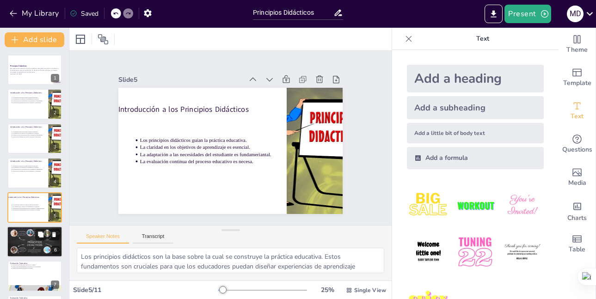
scroll to position [34, 0]
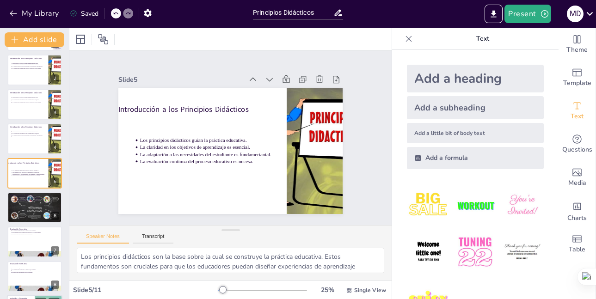
click at [20, 250] on div at bounding box center [34, 241] width 55 height 31
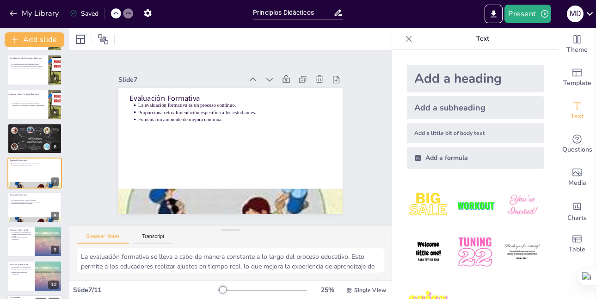
click at [19, 269] on p "Adaptar la enseñanza a la diversidad es esencial." at bounding box center [22, 269] width 20 height 3
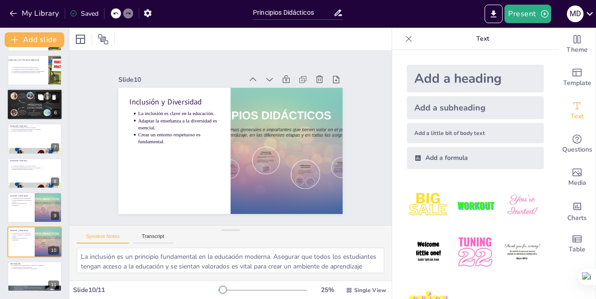
click at [23, 100] on div at bounding box center [34, 104] width 55 height 31
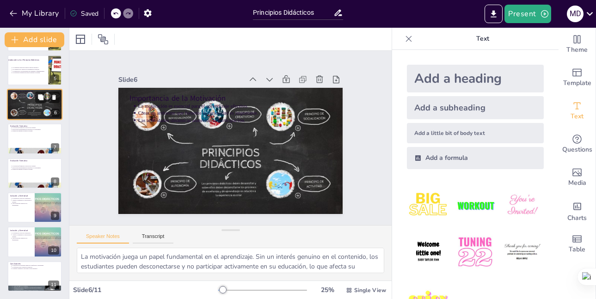
scroll to position [69, 0]
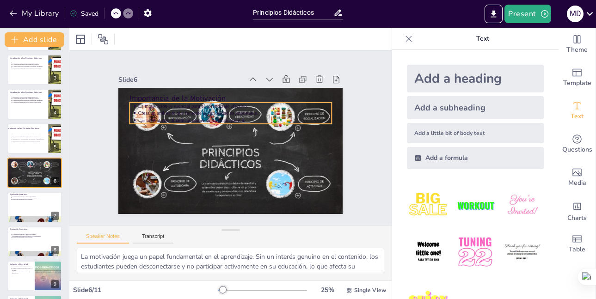
click at [215, 111] on p "Crear un ambiente que fomente la curiosidad es importante." at bounding box center [242, 115] width 186 height 67
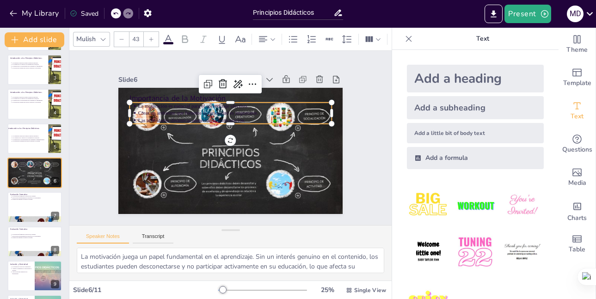
click at [182, 114] on p "Las actividades dinámicas aumentan la participación." at bounding box center [240, 122] width 186 height 67
click at [182, 114] on p "Las actividades dinámicas aumentan la participación." at bounding box center [241, 123] width 179 height 85
click at [182, 114] on p "Las actividades dinámicas aumentan la participación." at bounding box center [238, 121] width 190 height 47
click at [182, 114] on p "Las actividades dinámicas aumentan la participación." at bounding box center [243, 124] width 171 height 103
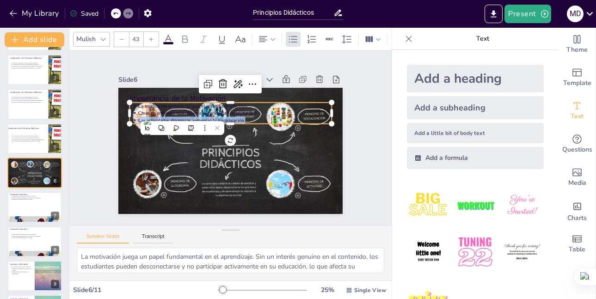
click at [188, 114] on p "Las actividades dinámicas aumentan la participación." at bounding box center [247, 131] width 119 height 160
click at [182, 114] on p "Las actividades dinámicas aumentan la participación." at bounding box center [241, 123] width 179 height 85
click at [196, 114] on p "Las actividades dinámicas aumentan la participación." at bounding box center [247, 132] width 103 height 171
click at [182, 114] on p "Las actividades dinámicas aumentan la participación." at bounding box center [243, 124] width 171 height 103
click at [188, 114] on p "Las actividades dinámicas aumentan la participación." at bounding box center [247, 131] width 119 height 160
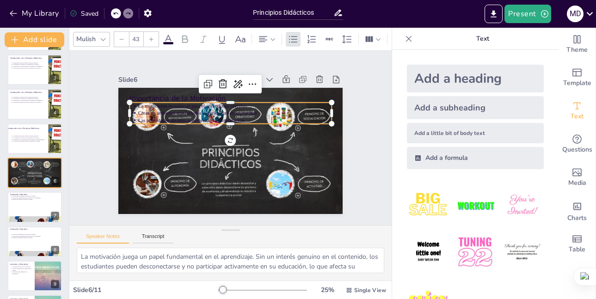
click at [149, 112] on p "Crear un ambiente que fomente la curiosidad es importante." at bounding box center [242, 115] width 186 height 67
click at [141, 112] on p "Crear un ambiente que fomente la curiosidad es importante." at bounding box center [237, 113] width 193 height 27
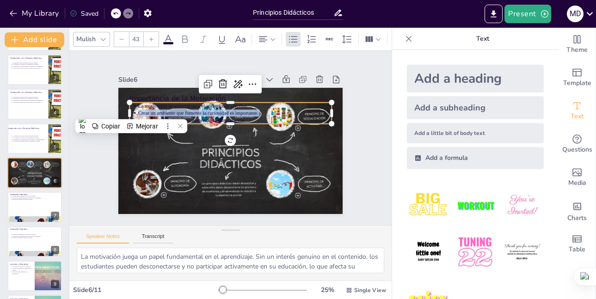
click at [161, 112] on p "Crear un ambiente que fomente la curiosidad es importante." at bounding box center [246, 118] width 171 height 103
click at [140, 112] on p "Crear un ambiente que fomente la curiosidad es importante." at bounding box center [236, 113] width 193 height 27
click at [145, 112] on p "Crear un ambiente que fomente la curiosidad es importante." at bounding box center [240, 114] width 190 height 47
click at [149, 112] on p "Crear un ambiente que fomente la curiosidad es importante." at bounding box center [242, 115] width 186 height 67
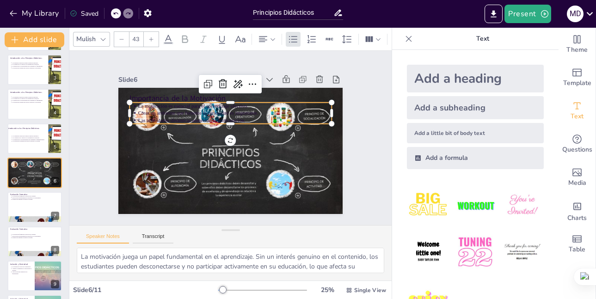
click at [223, 102] on ul "La motivación es esencial para el aprendizaje efectivo. Crear un ambiente que f…" at bounding box center [254, 133] width 63 height 202
click at [173, 102] on ul "La motivación es esencial para el aprendizaje efectivo. Crear un ambiente que f…" at bounding box center [248, 121] width 151 height 164
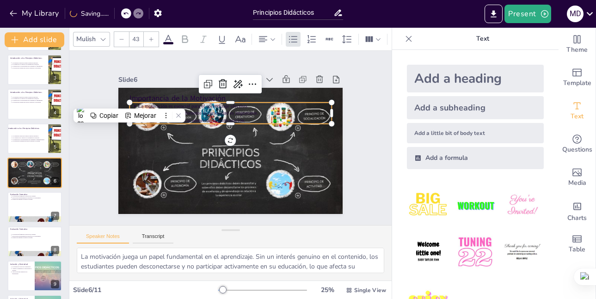
click at [150, 102] on ul "La motivación es esencial para el aprendizaje efectivo. Crear un ambiente que f…" at bounding box center [242, 116] width 185 height 119
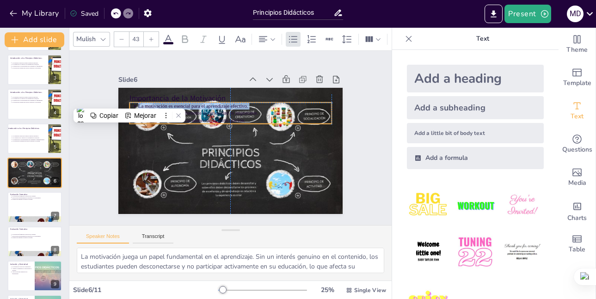
click at [202, 103] on ul "La motivación es esencial para el aprendizaje efectivo. Crear un ambiente que f…" at bounding box center [252, 127] width 101 height 193
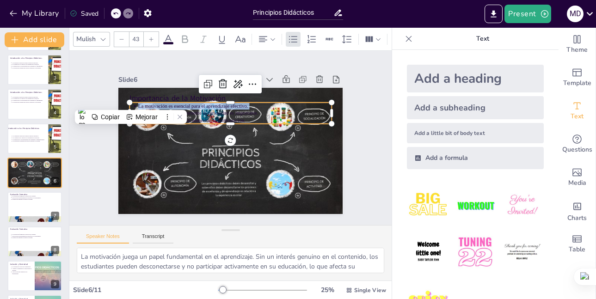
click at [181, 103] on p "La motivación es esencial para el aprendizaje efectivo." at bounding box center [255, 117] width 148 height 134
click at [165, 104] on p "La motivación es esencial para el aprendizaje efectivo." at bounding box center [250, 112] width 171 height 103
click at [172, 104] on p "La motivación es esencial para el aprendizaje efectivo." at bounding box center [252, 114] width 160 height 119
click at [158, 104] on p "La motivación es esencial para el aprendizaje efectivo." at bounding box center [247, 110] width 179 height 85
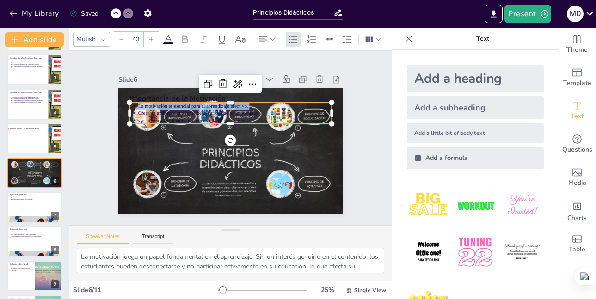
click at [172, 104] on p "La motivación es esencial para el aprendizaje efectivo." at bounding box center [252, 114] width 160 height 119
click at [141, 104] on p "La motivación es esencial para el aprendizaje efectivo." at bounding box center [237, 106] width 193 height 27
click at [138, 104] on p "La motivación es esencial para el aprendizaje efectivo." at bounding box center [234, 106] width 193 height 7
click at [151, 104] on p "La motivación es esencial para el aprendizaje efectivo." at bounding box center [244, 109] width 186 height 67
click at [146, 104] on p "La motivación es esencial para el aprendizaje efectivo." at bounding box center [241, 107] width 190 height 47
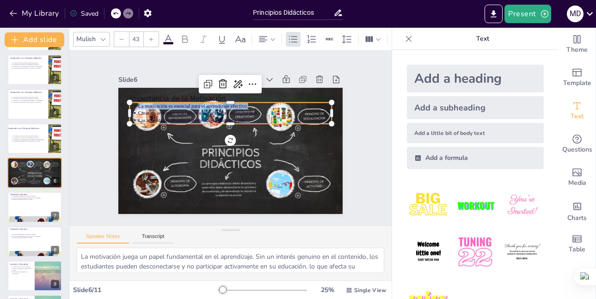
click at [146, 104] on p "La motivación es esencial para el aprendizaje efectivo." at bounding box center [241, 107] width 190 height 47
click at [176, 106] on p "Crear un ambiente que fomente la curiosidad es importante." at bounding box center [250, 122] width 148 height 134
click at [140, 106] on p "Crear un ambiente que fomente la curiosidad es importante." at bounding box center [236, 113] width 193 height 27
click at [145, 106] on p "Crear un ambiente que fomente la curiosidad es importante." at bounding box center [240, 114] width 190 height 47
click at [193, 106] on p "Crear un ambiente que fomente la curiosidad es importante." at bounding box center [252, 127] width 119 height 160
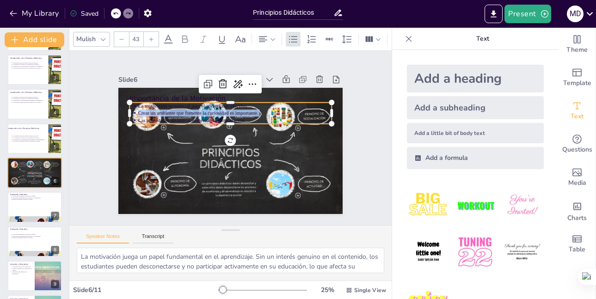
click at [155, 106] on p "Crear un ambiente que fomente la curiosidad es importante." at bounding box center [244, 116] width 179 height 85
drag, startPoint x: 131, startPoint y: 106, endPoint x: 130, endPoint y: 101, distance: 5.1
click at [150, 106] on ul "La motivación es esencial para el aprendizaje efectivo. Crear un ambiente que f…" at bounding box center [242, 116] width 185 height 119
click at [183, 101] on ul "La motivación es esencial para el aprendizaje efectivo. Crear un ambiente que f…" at bounding box center [251, 124] width 136 height 176
click at [185, 101] on ul "La motivación es esencial para el aprendizaje efectivo. Crear un ambiente que f…" at bounding box center [206, 135] width 42 height 203
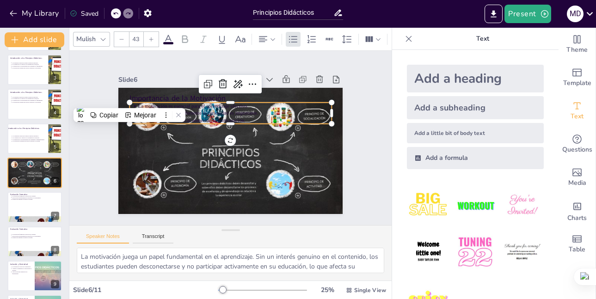
click at [144, 101] on ul "La motivación es esencial para el aprendizaje efectivo. Crear un ambiente que f…" at bounding box center [240, 115] width 193 height 101
click at [115, 118] on div "Copiar" at bounding box center [108, 114] width 19 height 7
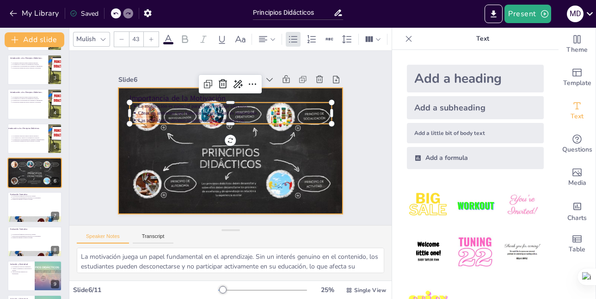
click at [137, 147] on div at bounding box center [217, 142] width 189 height 252
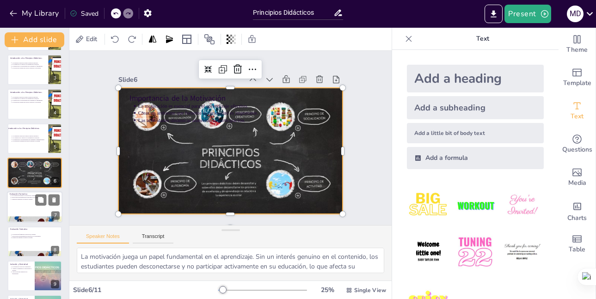
click at [50, 211] on div at bounding box center [34, 207] width 55 height 31
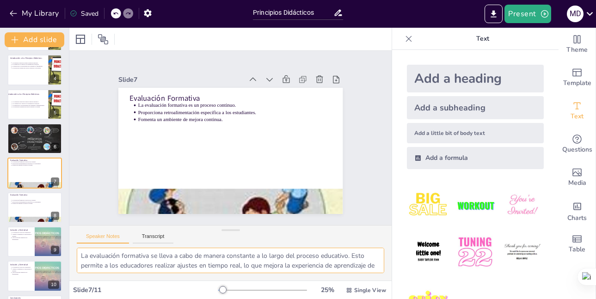
scroll to position [0, 0]
drag, startPoint x: 220, startPoint y: 267, endPoint x: 74, endPoint y: 252, distance: 146.8
click at [74, 252] on div "La evaluación formativa se lleva a cabo de manera constante a lo largo del proc…" at bounding box center [230, 264] width 322 height 33
click at [102, 241] on div "Copiar" at bounding box center [109, 240] width 19 height 7
click at [23, 209] on div at bounding box center [34, 207] width 55 height 31
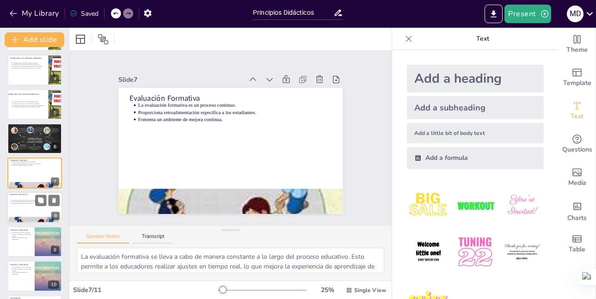
scroll to position [137, 0]
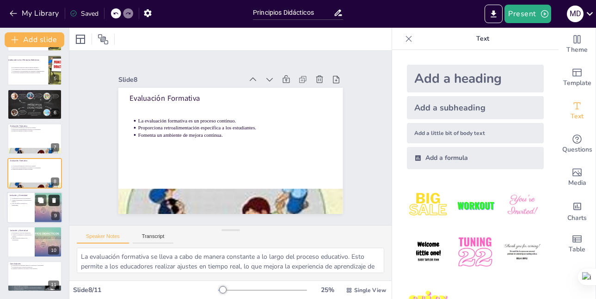
click at [51, 198] on icon at bounding box center [54, 200] width 6 height 6
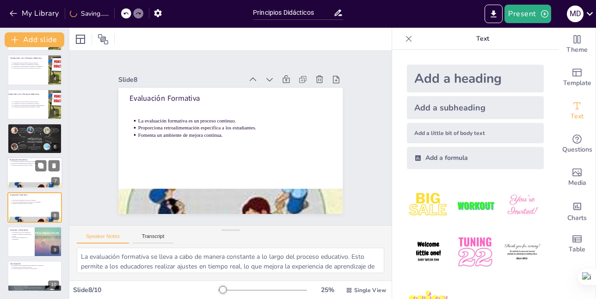
click at [31, 165] on p "Fomenta un ambiente de mejora continua." at bounding box center [36, 166] width 48 height 2
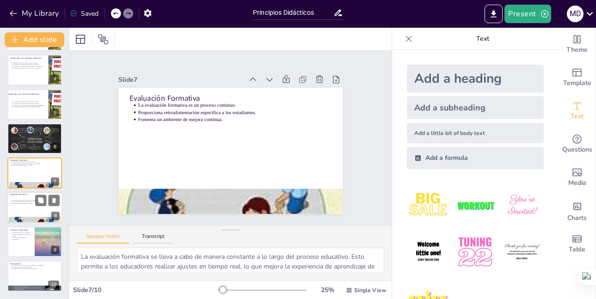
click at [24, 198] on div at bounding box center [34, 207] width 55 height 31
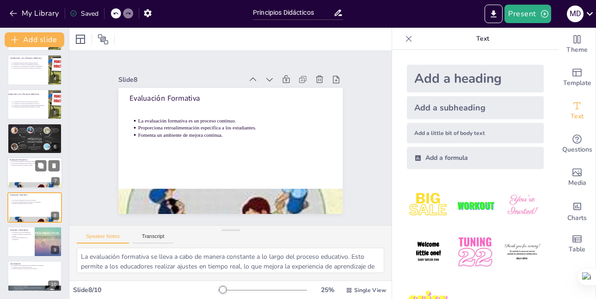
click at [29, 171] on div at bounding box center [34, 173] width 55 height 31
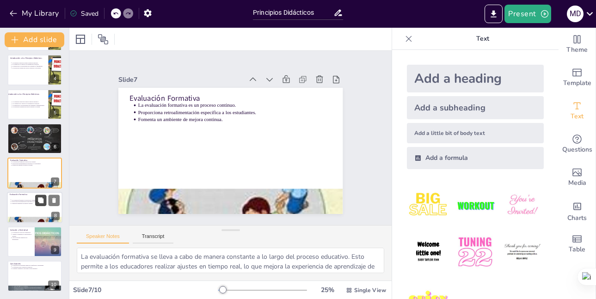
click at [36, 195] on button at bounding box center [40, 200] width 11 height 11
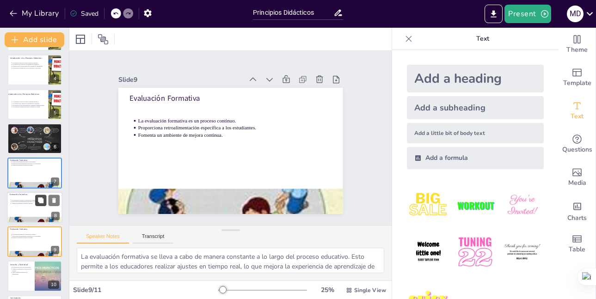
scroll to position [137, 0]
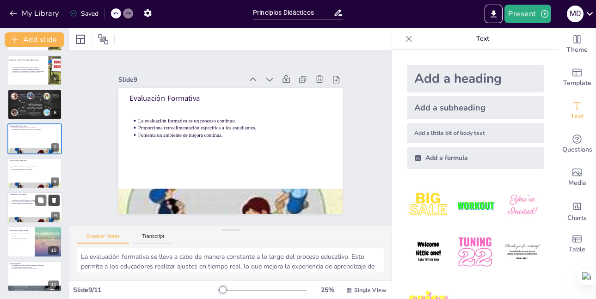
click at [55, 195] on button at bounding box center [54, 200] width 11 height 11
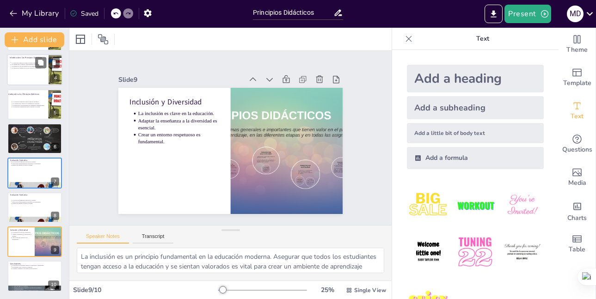
click at [31, 77] on div at bounding box center [34, 69] width 55 height 31
type textarea "Los principios didácticos son la base sobre la cual se construye la práctica ed…"
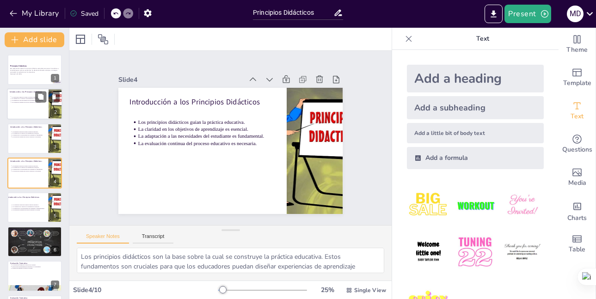
click at [39, 107] on div at bounding box center [34, 104] width 55 height 31
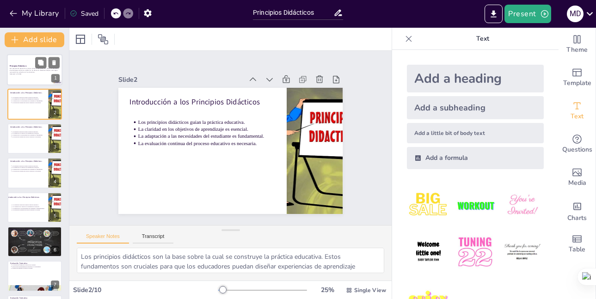
click at [29, 67] on div "Esta presentación explora los principios didácticos esenciales para mejorar la …" at bounding box center [35, 71] width 50 height 8
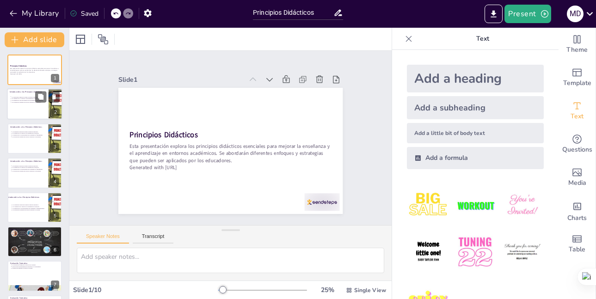
click at [26, 102] on p "La evaluación continua del proceso educativo es necesaria." at bounding box center [29, 103] width 34 height 2
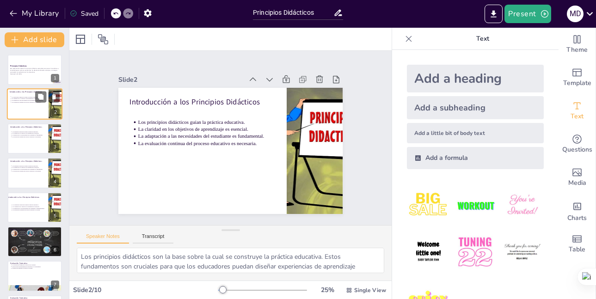
scroll to position [46, 0]
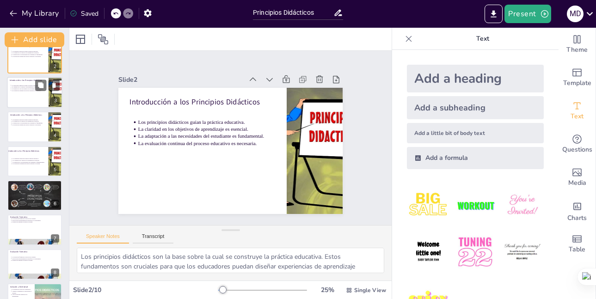
click at [27, 98] on div at bounding box center [34, 92] width 55 height 31
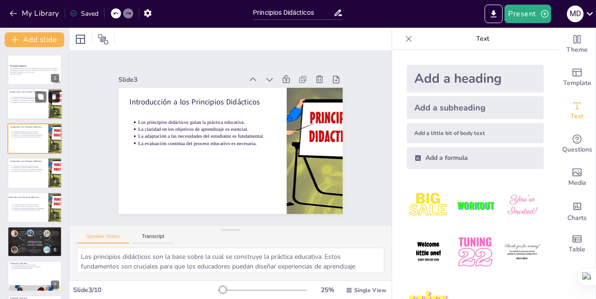
click at [56, 94] on icon at bounding box center [54, 97] width 6 height 6
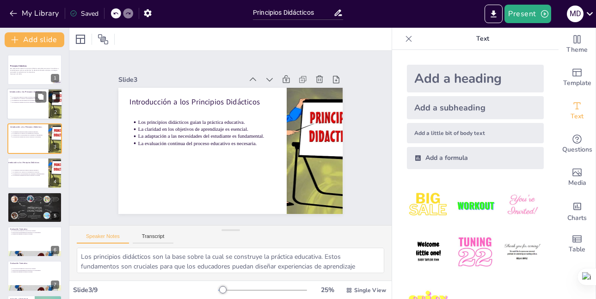
click at [54, 95] on icon at bounding box center [54, 97] width 4 height 5
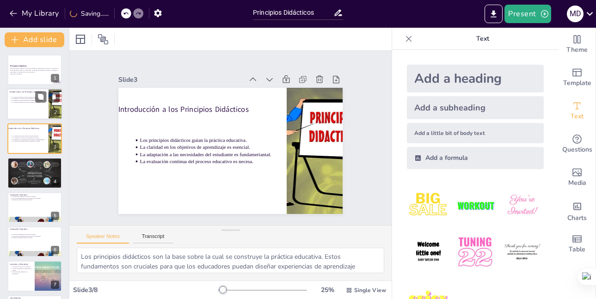
click at [23, 99] on p "La claridad en los objetivos de aprendizaje es esencial." at bounding box center [29, 99] width 34 height 2
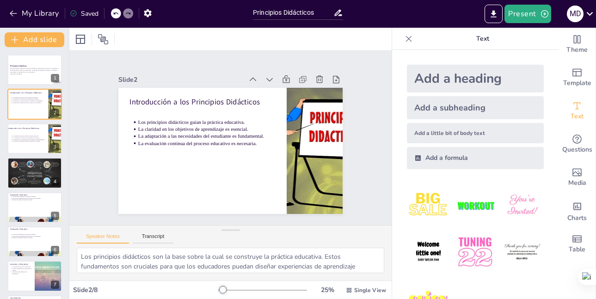
click at [29, 122] on div "Principios Didácticos Esta presentación explora los principios didácticos esenc…" at bounding box center [34, 190] width 69 height 271
click at [24, 143] on div at bounding box center [34, 138] width 55 height 31
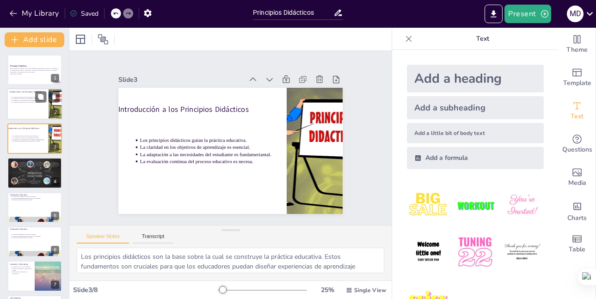
click at [25, 116] on div at bounding box center [34, 104] width 55 height 31
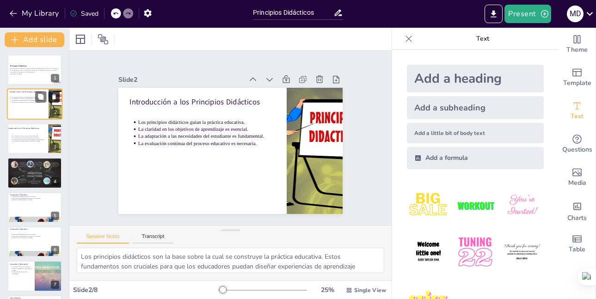
click at [54, 93] on button at bounding box center [54, 97] width 11 height 11
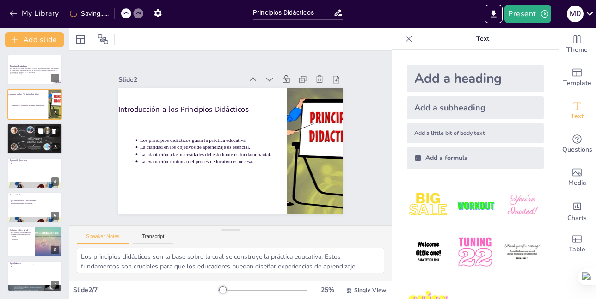
click at [28, 133] on div at bounding box center [34, 138] width 55 height 31
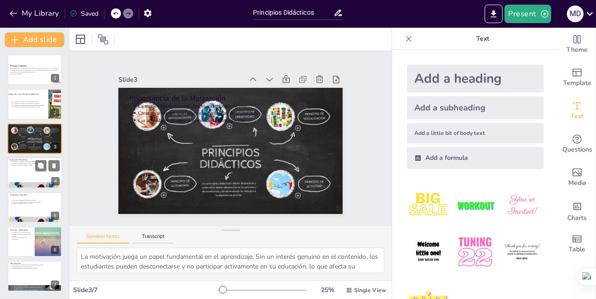
click at [23, 171] on div at bounding box center [34, 172] width 55 height 31
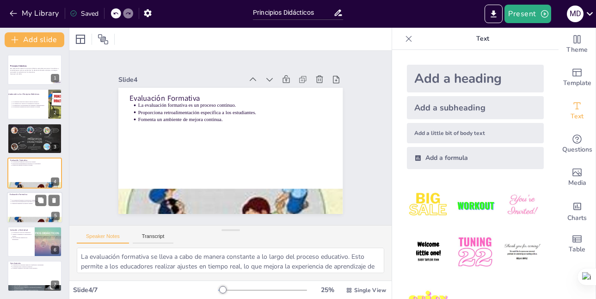
click at [21, 195] on p "Evaluación Formativa" at bounding box center [35, 194] width 50 height 3
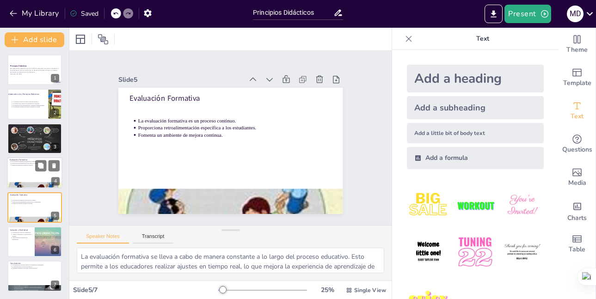
click at [28, 171] on div at bounding box center [34, 172] width 55 height 31
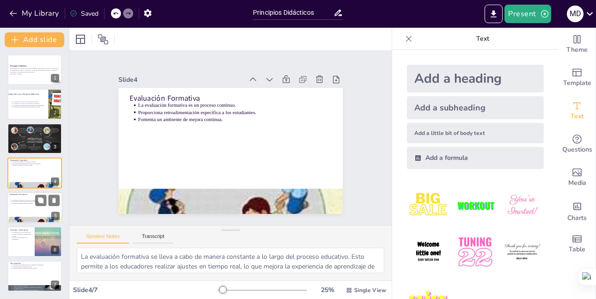
click at [23, 192] on div "Evaluación Formativa La evaluación formativa es un proceso continuo. Proporcion…" at bounding box center [34, 207] width 55 height 31
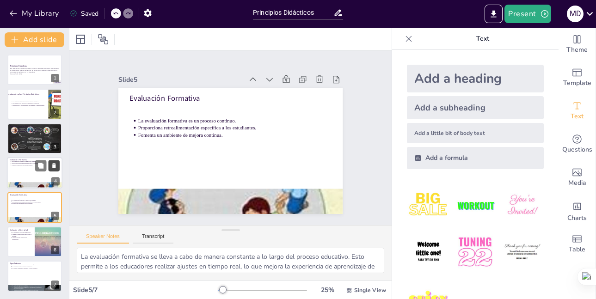
click at [51, 163] on icon at bounding box center [54, 166] width 6 height 6
type textarea "La inclusión es un principio fundamental en la educación moderna. Asegurar que …"
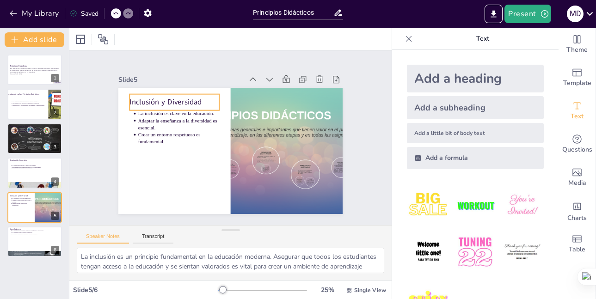
click at [146, 98] on p "Inclusión y Diversidad" at bounding box center [183, 91] width 90 height 29
click at [138, 99] on p "Inclusión y Diversidad" at bounding box center [183, 91] width 90 height 29
click at [176, 99] on p "Inclusión y Diversidad" at bounding box center [212, 74] width 73 height 68
click at [204, 165] on p "Inclusión y Diversidad" at bounding box center [234, 204] width 61 height 79
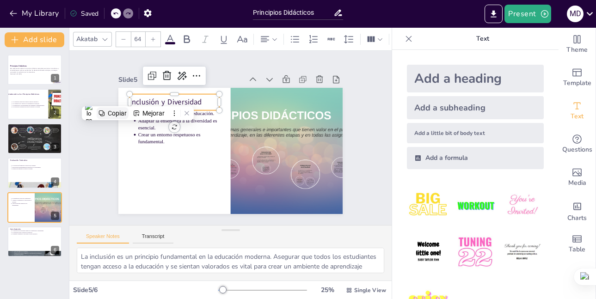
drag, startPoint x: 127, startPoint y: 108, endPoint x: 121, endPoint y: 114, distance: 8.8
click at [121, 114] on font "Copiar" at bounding box center [117, 113] width 19 height 7
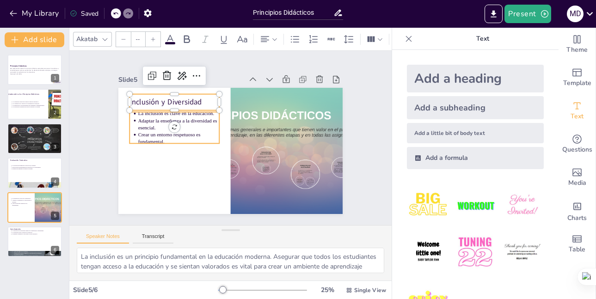
type input "43"
click at [138, 136] on p "Crear un entorno respetuoso es fundamental." at bounding box center [179, 133] width 82 height 23
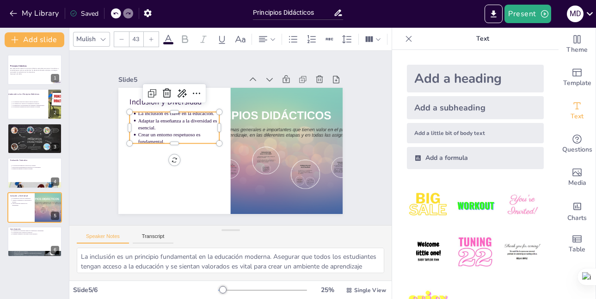
click at [132, 112] on ul "La inclusión es clave en la educación. Adaptar la enseñanza a la diversidad es …" at bounding box center [180, 110] width 96 height 61
click at [135, 112] on ul "La inclusión es clave en la educación. Adaptar la enseñanza a la diversidad es …" at bounding box center [183, 106] width 96 height 68
click at [130, 111] on ul "La inclusión es clave en la educación. Adaptar la enseñanza a la diversidad es …" at bounding box center [175, 122] width 93 height 44
click at [135, 111] on ul "La inclusión es clave en la educación. Adaptar la enseñanza a la diversidad es …" at bounding box center [183, 106] width 96 height 68
click at [130, 111] on ul "La inclusión es clave en la educación. Adaptar la enseñanza a la diversidad es …" at bounding box center [177, 116] width 95 height 53
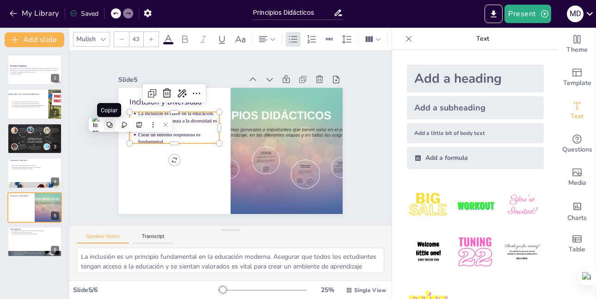
click at [105, 122] on button at bounding box center [110, 125] width 12 height 12
drag, startPoint x: 184, startPoint y: 265, endPoint x: 79, endPoint y: 254, distance: 105.0
click at [79, 254] on textarea "La inclusión es un principio fundamental en la educación moderna. Asegurar que …" at bounding box center [230, 260] width 307 height 25
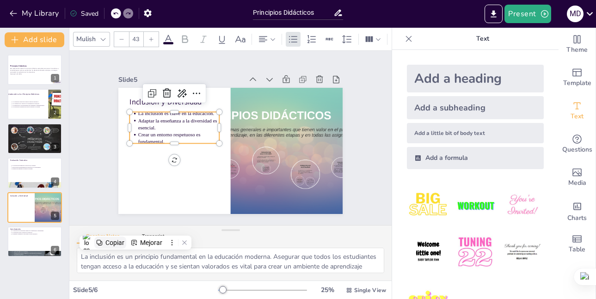
click at [100, 239] on icon at bounding box center [99, 242] width 6 height 6
click at [26, 240] on div at bounding box center [34, 241] width 55 height 31
type textarea "La aplicación de principios didácticos efectivos tiene el poder de transformar …"
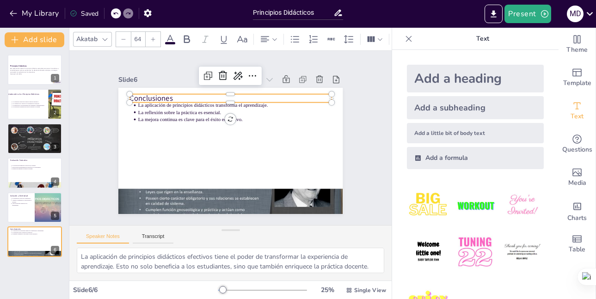
click at [139, 92] on p "Conclusiones" at bounding box center [239, 99] width 200 height 52
click at [265, 92] on p "Conclusiones" at bounding box center [270, 138] width 11 height 202
click at [110, 104] on font "Copiar" at bounding box center [115, 106] width 19 height 7
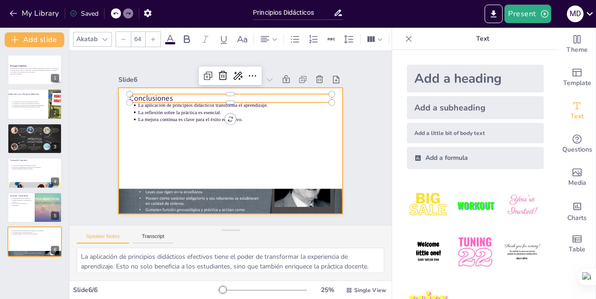
drag, startPoint x: 136, startPoint y: 128, endPoint x: 142, endPoint y: 125, distance: 6.2
click at [140, 127] on div at bounding box center [220, 146] width 234 height 256
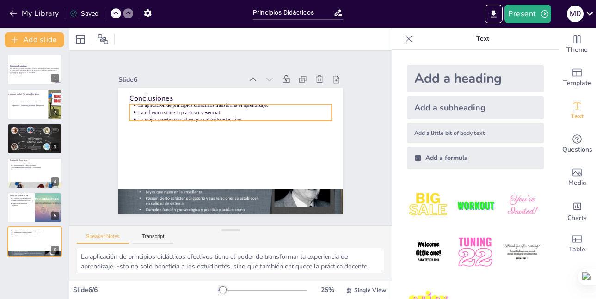
click at [200, 104] on p "La aplicación de principios didácticos transforma el aprendizaje." at bounding box center [259, 122] width 119 height 160
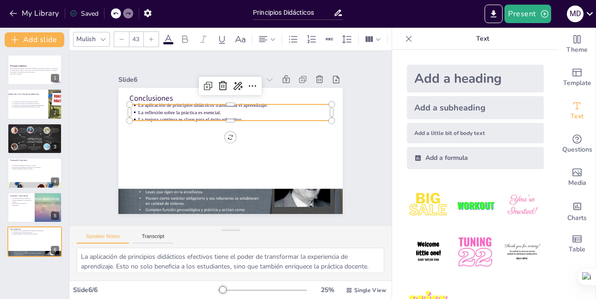
click at [209, 102] on p "La aplicación de principios didácticos transforma el aprendizaje." at bounding box center [260, 125] width 103 height 171
click at [146, 102] on p "La aplicación de principios didácticos transforma el aprendizaje." at bounding box center [241, 107] width 190 height 47
click at [152, 102] on p "La aplicación de principios didácticos transforma el aprendizaje." at bounding box center [245, 108] width 186 height 67
click at [152, 101] on div at bounding box center [246, 104] width 188 height 89
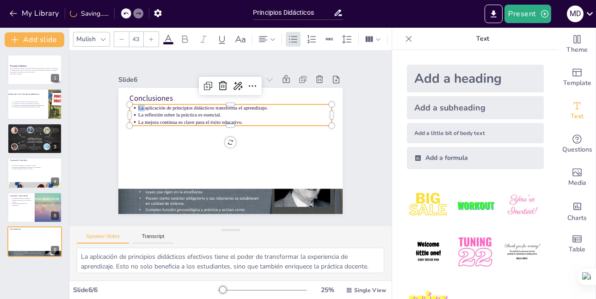
click at [131, 102] on ul "La aplicación de principios didácticos transforma el aprendizaje. La reflexión …" at bounding box center [232, 115] width 203 height 42
click at [134, 106] on ul "La aplicación de principios didácticos transforma el aprendizaje. La reflexión …" at bounding box center [235, 115] width 202 height 62
click at [138, 107] on ul "La aplicación de principios didácticos transforma el aprendizaje. La reflexión …" at bounding box center [237, 116] width 199 height 82
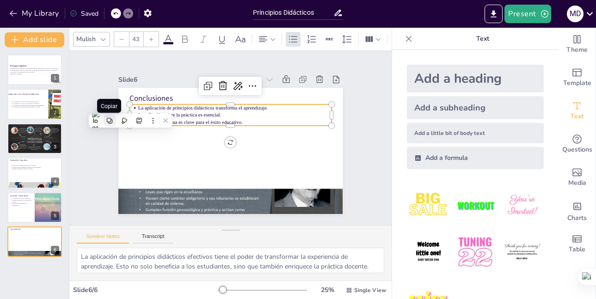
click at [106, 119] on icon at bounding box center [109, 121] width 6 height 6
drag, startPoint x: 269, startPoint y: 263, endPoint x: 75, endPoint y: 253, distance: 194.4
click at [75, 253] on div "La aplicación de principios didácticos efectivos tiene el poder de transformar …" at bounding box center [230, 264] width 322 height 33
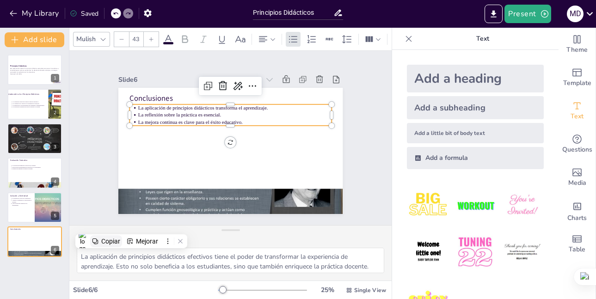
click at [104, 239] on div "Copiar" at bounding box center [110, 241] width 19 height 7
